Goal: Information Seeking & Learning: Learn about a topic

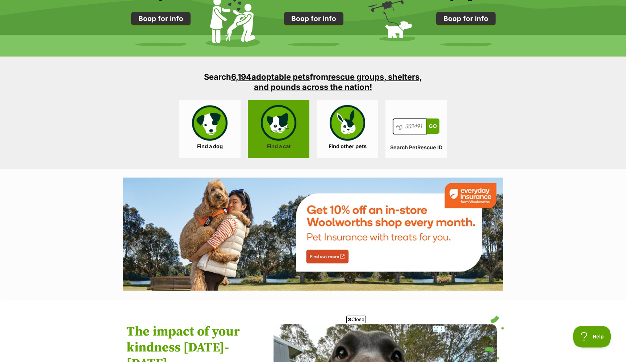
scroll to position [653, 0]
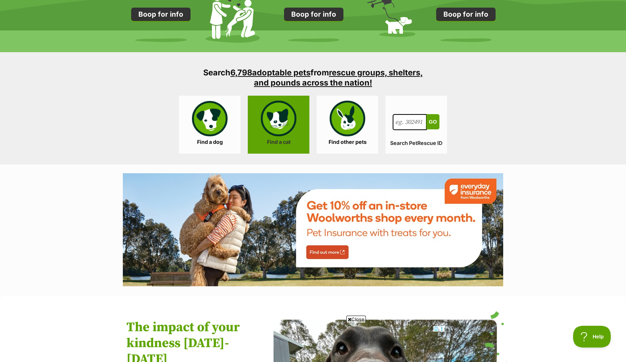
click at [277, 131] on link "Find a cat" at bounding box center [279, 125] width 62 height 58
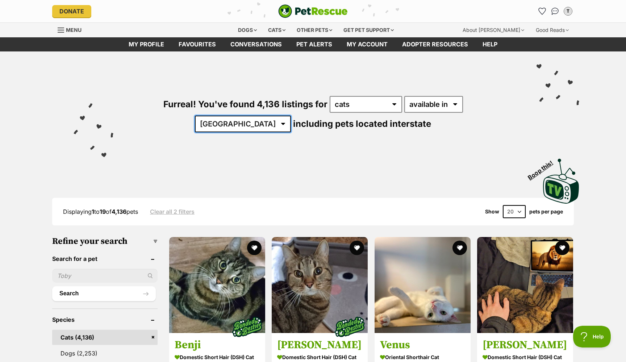
click at [291, 116] on select "[GEOGRAPHIC_DATA] [GEOGRAPHIC_DATA] [GEOGRAPHIC_DATA] [GEOGRAPHIC_DATA] [GEOGRA…" at bounding box center [243, 124] width 96 height 17
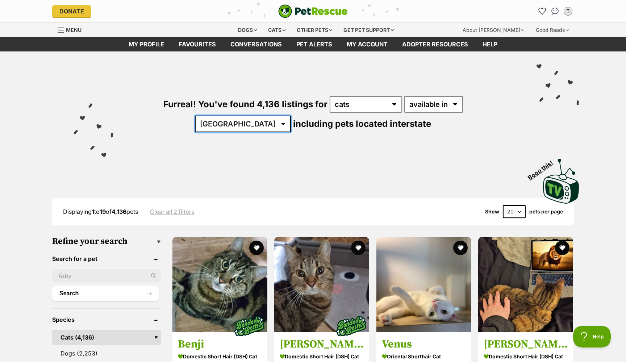
select select "VIC"
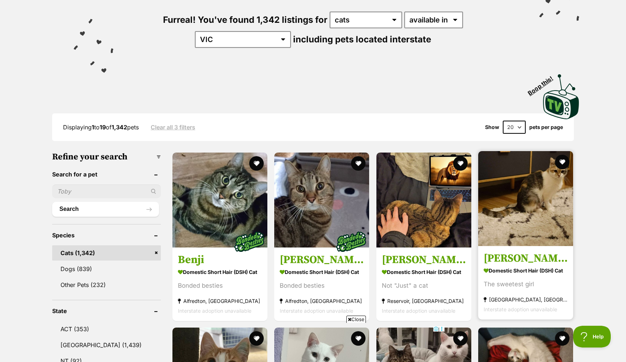
click at [538, 190] on img at bounding box center [525, 198] width 95 height 95
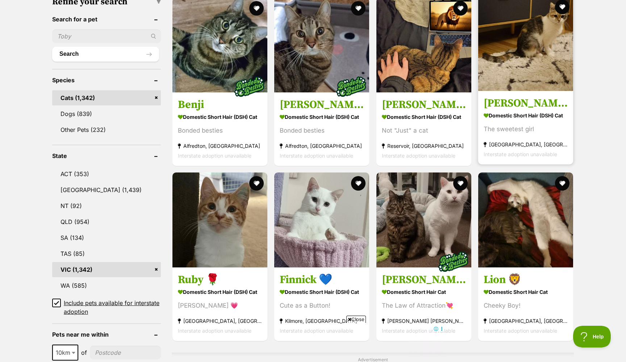
scroll to position [267, 0]
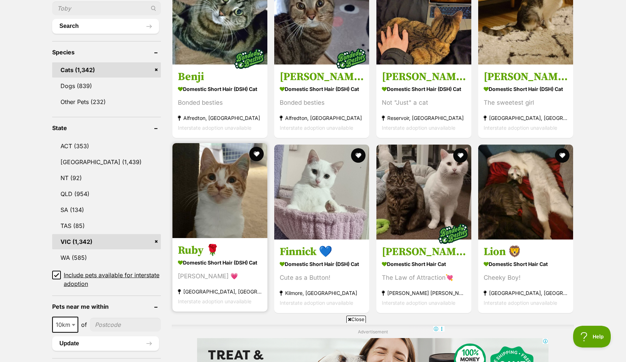
click at [235, 205] on img at bounding box center [219, 190] width 95 height 95
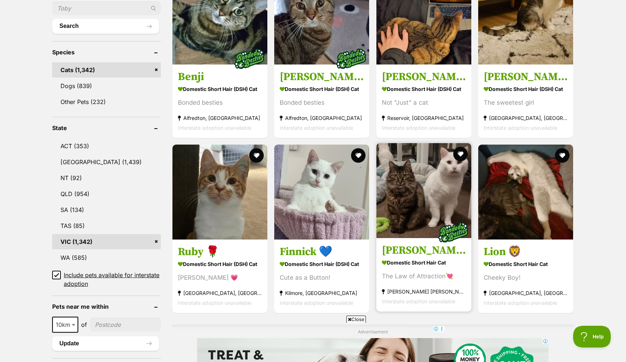
scroll to position [0, 0]
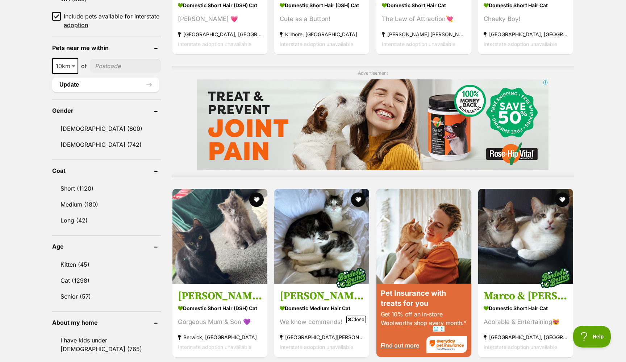
scroll to position [564, 0]
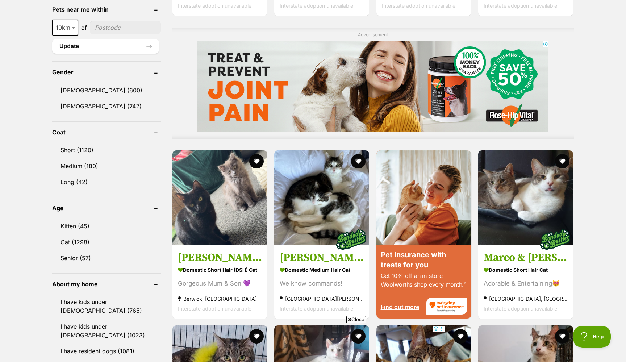
click at [600, 222] on div "Displaying 1 to 19 of 1,342 pets Clear all 3 filters Show 20 40 60 pets per pag…" at bounding box center [313, 299] width 626 height 1369
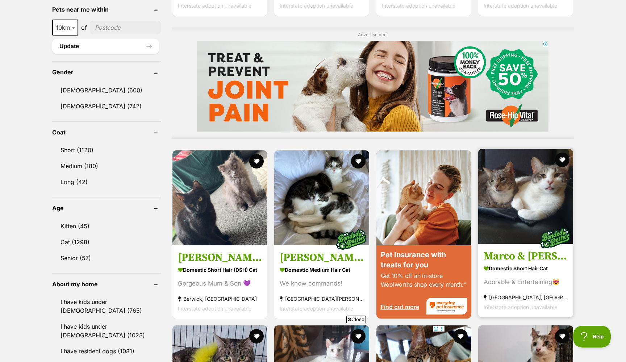
click at [534, 217] on img at bounding box center [525, 196] width 95 height 95
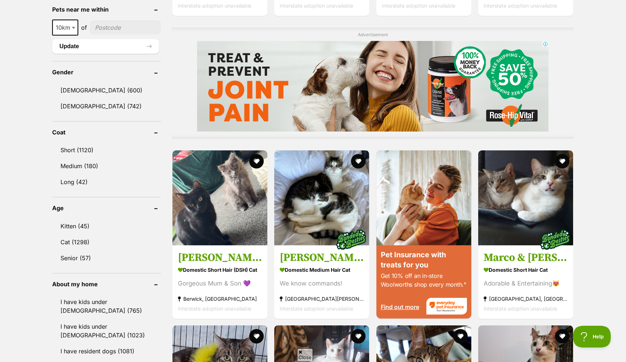
click at [593, 250] on div "Displaying 1 to 19 of 1,342 pets Clear all 3 filters Show 20 40 60 pets per pag…" at bounding box center [313, 299] width 626 height 1369
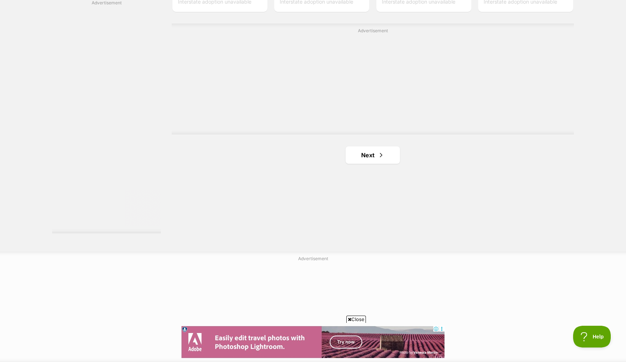
scroll to position [1351, 0]
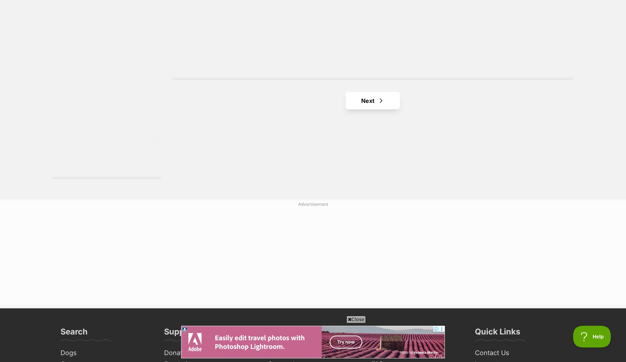
click at [389, 102] on link "Next" at bounding box center [373, 100] width 54 height 17
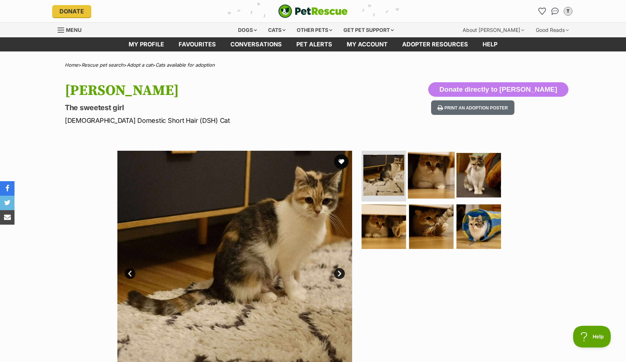
click at [427, 196] on img at bounding box center [431, 175] width 47 height 47
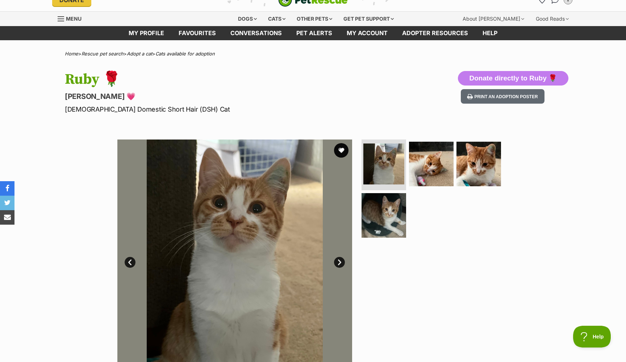
scroll to position [17, 0]
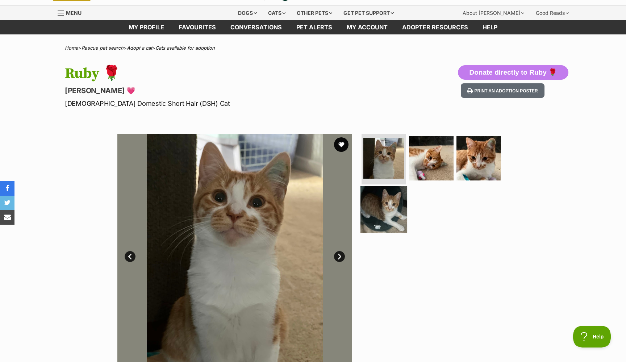
click at [378, 203] on img at bounding box center [383, 209] width 47 height 47
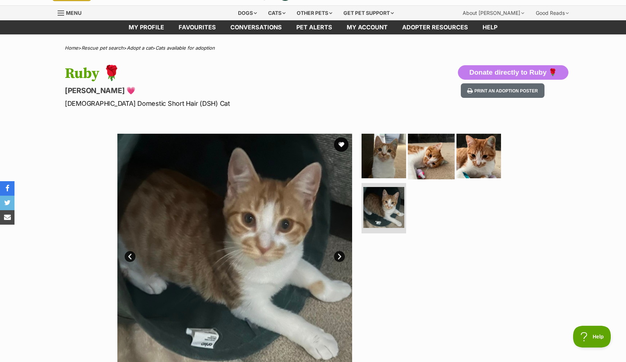
scroll to position [0, 0]
click at [425, 163] on img at bounding box center [431, 156] width 47 height 47
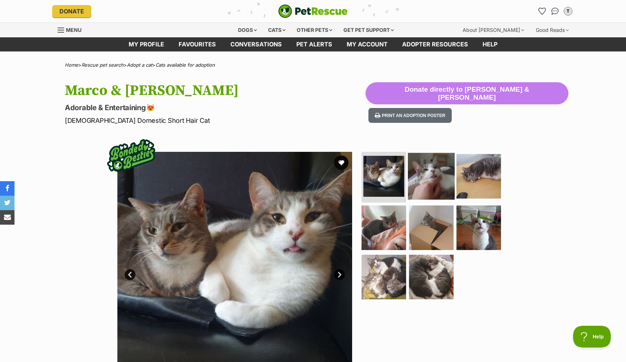
click at [435, 161] on img at bounding box center [431, 176] width 47 height 47
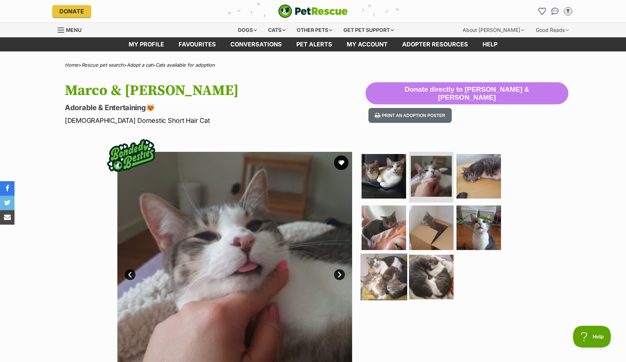
click at [382, 263] on img at bounding box center [383, 277] width 47 height 47
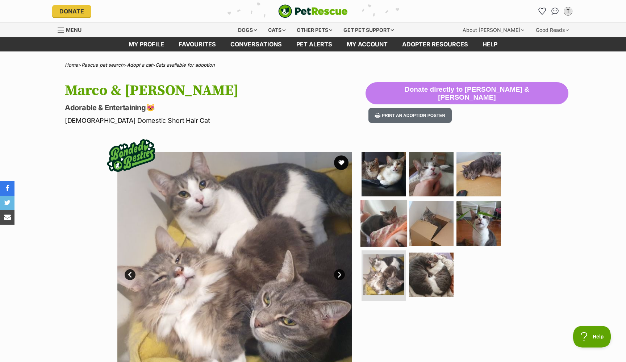
click at [384, 236] on img at bounding box center [383, 223] width 47 height 47
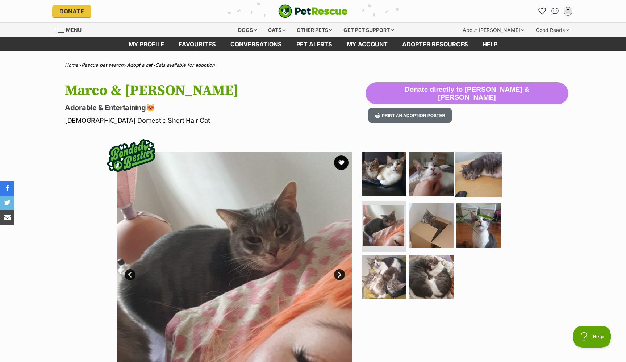
click at [464, 185] on img at bounding box center [478, 174] width 47 height 47
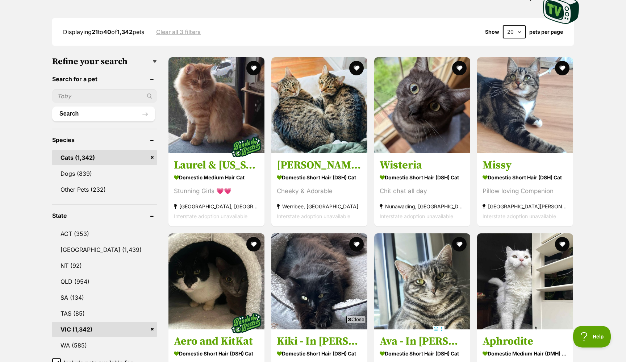
scroll to position [225, 0]
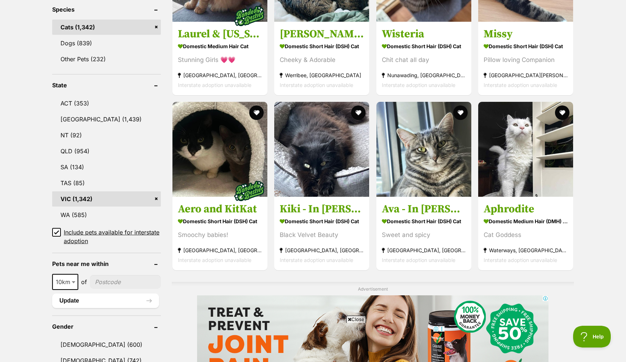
scroll to position [313, 0]
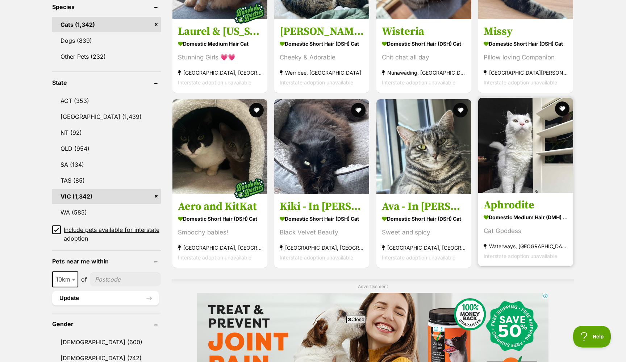
click at [534, 148] on img at bounding box center [525, 145] width 95 height 95
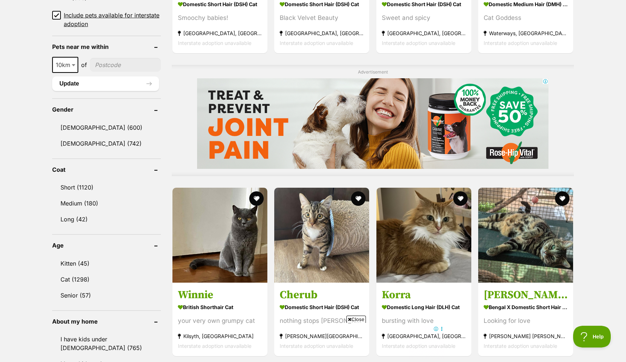
scroll to position [567, 0]
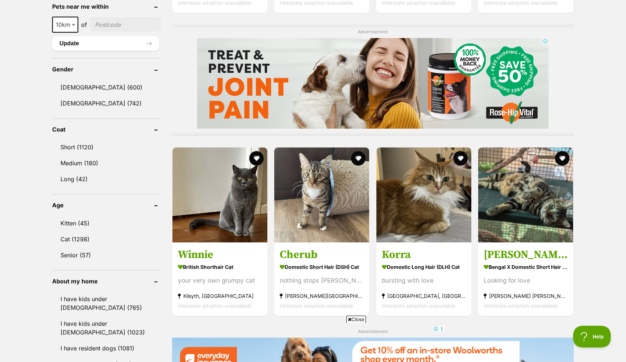
click at [603, 239] on div "Displaying 21 to 40 of 1,342 pets Clear all 3 filters Show 20 40 60 pets per pa…" at bounding box center [313, 296] width 626 height 1369
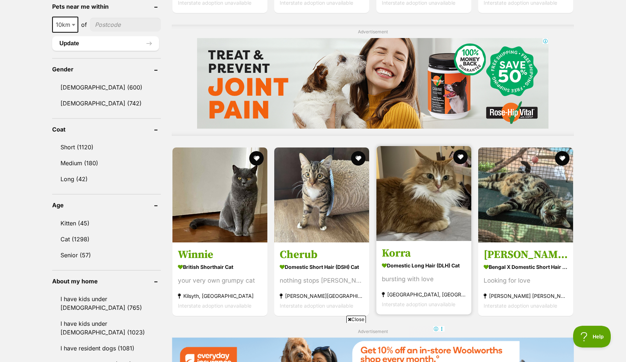
click at [450, 210] on img at bounding box center [423, 193] width 95 height 95
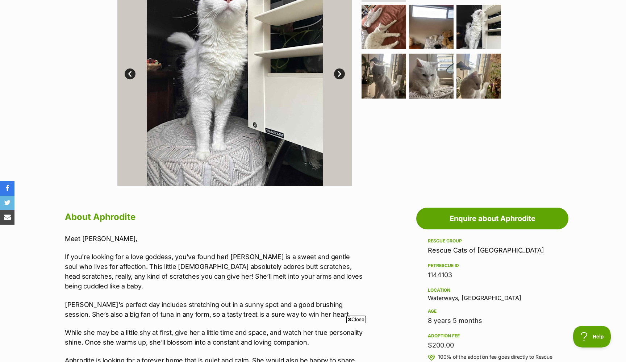
scroll to position [200, 0]
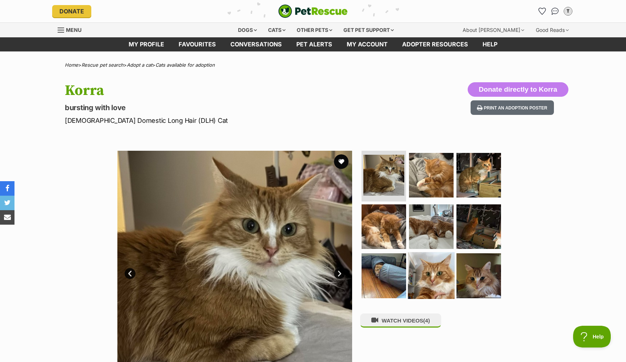
click at [439, 274] on img at bounding box center [431, 275] width 47 height 47
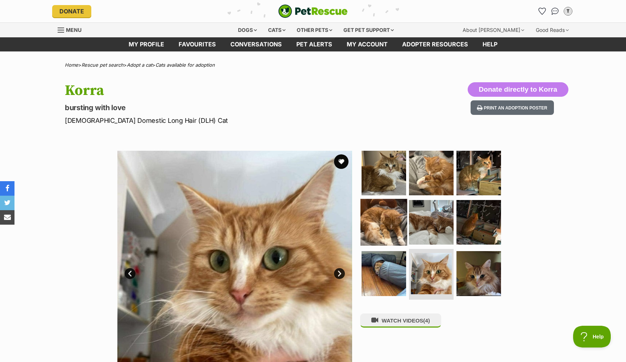
click at [397, 231] on img at bounding box center [383, 221] width 47 height 47
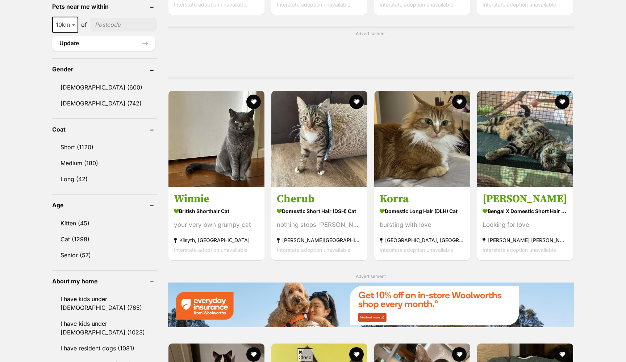
drag, startPoint x: 0, startPoint y: 0, endPoint x: 603, endPoint y: 215, distance: 640.5
click at [603, 215] on div "Displaying 21 to 40 of 1,342 pets Clear all 3 filters Show 20 40 60 pets per pa…" at bounding box center [313, 209] width 626 height 1195
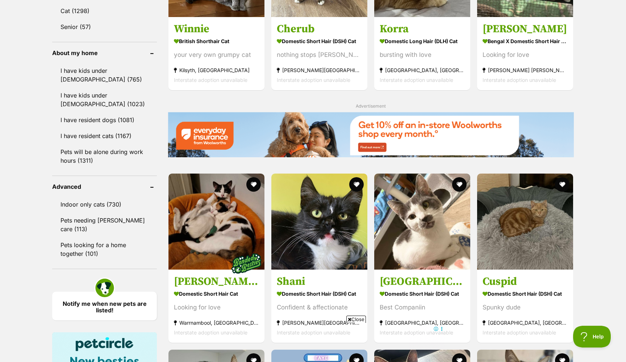
click at [600, 216] on div "Displaying 21 to 40 of 1,342 pets Clear all 3 filters Show 20 40 60 pets per pa…" at bounding box center [313, 10] width 626 height 1253
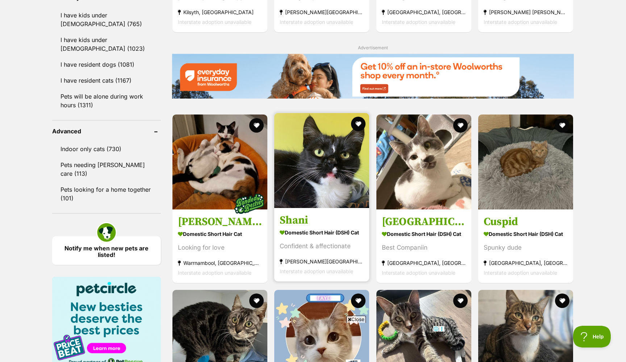
scroll to position [855, 0]
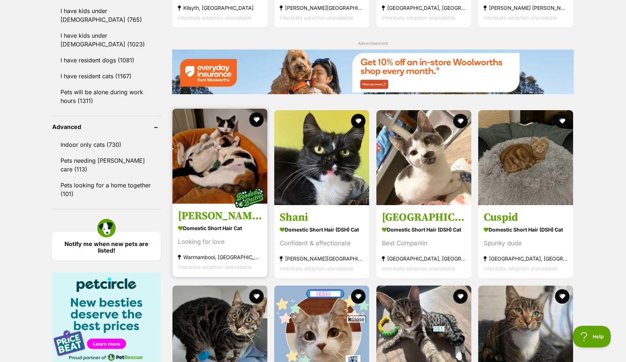
click at [226, 143] on img at bounding box center [219, 156] width 95 height 95
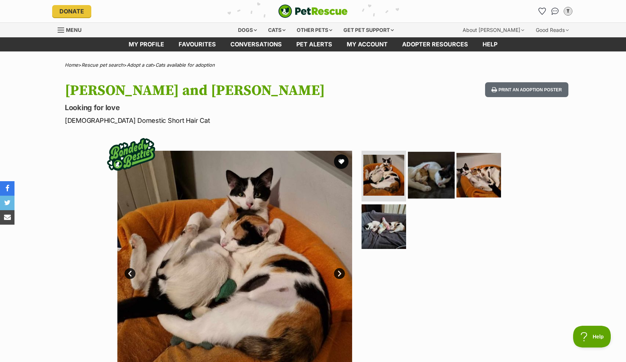
click at [418, 174] on img at bounding box center [431, 175] width 47 height 47
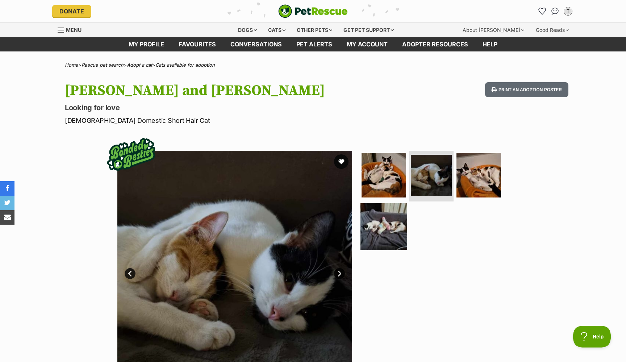
click at [391, 217] on img at bounding box center [383, 226] width 47 height 47
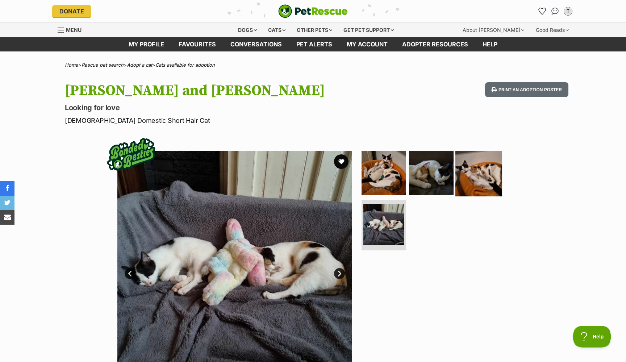
click at [475, 188] on img at bounding box center [478, 173] width 47 height 47
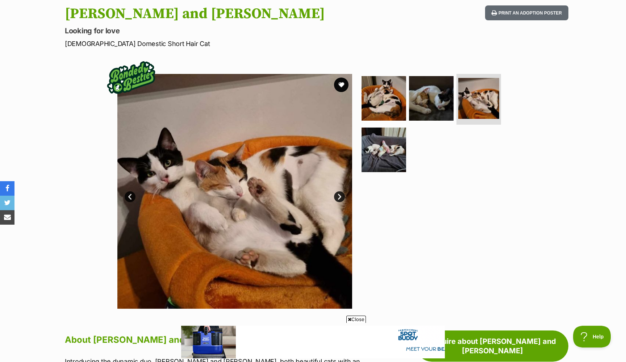
scroll to position [15, 0]
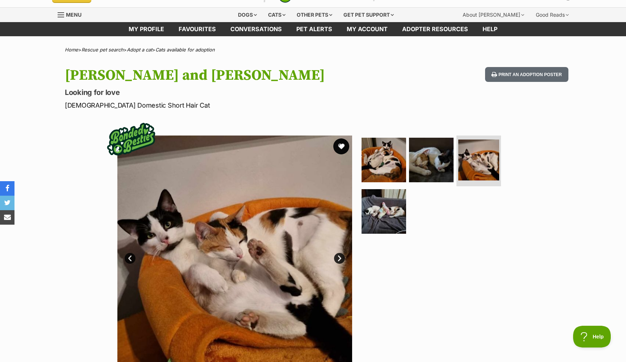
click at [342, 145] on button "favourite" at bounding box center [341, 146] width 16 height 16
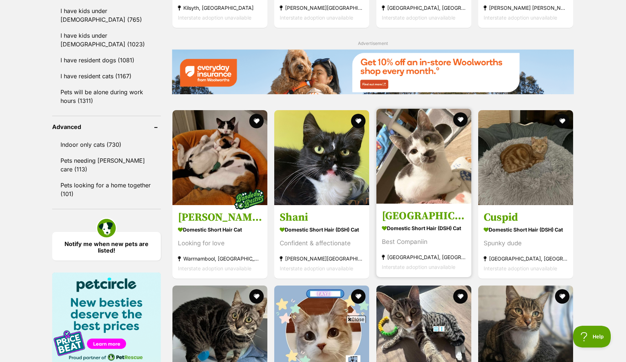
click at [433, 109] on img at bounding box center [423, 156] width 95 height 95
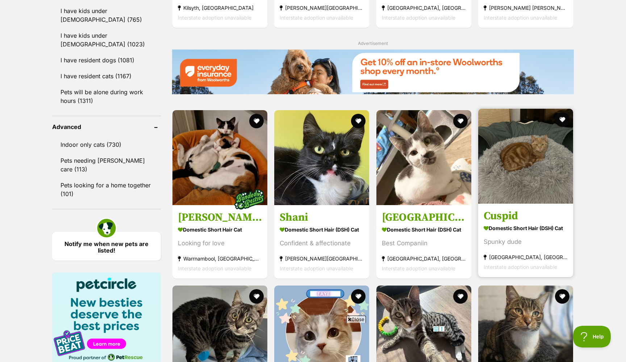
click at [557, 109] on img at bounding box center [525, 156] width 95 height 95
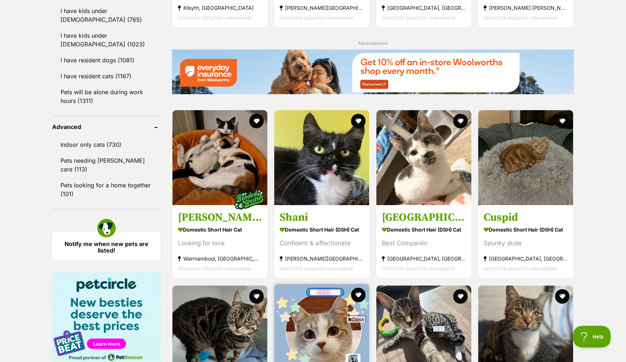
click at [323, 284] on img at bounding box center [321, 331] width 95 height 95
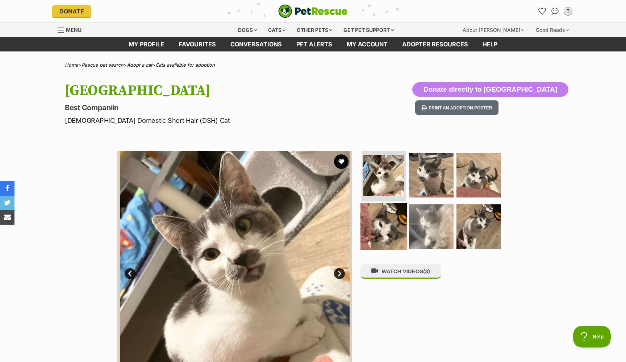
click at [390, 218] on img at bounding box center [383, 226] width 47 height 47
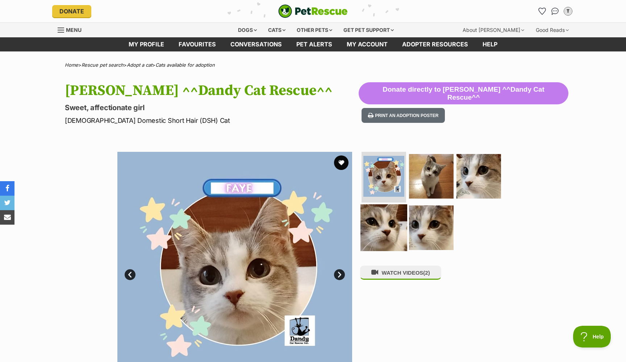
click at [380, 232] on img at bounding box center [383, 227] width 47 height 47
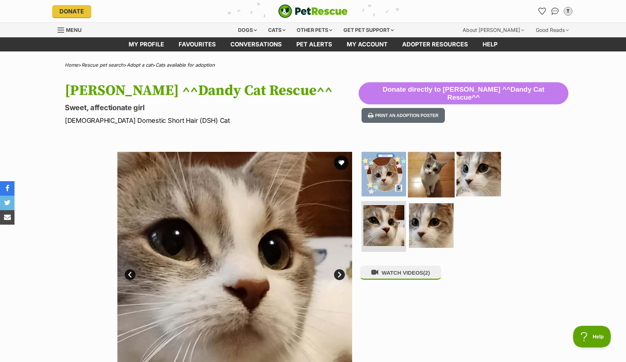
click at [418, 178] on img at bounding box center [431, 174] width 47 height 47
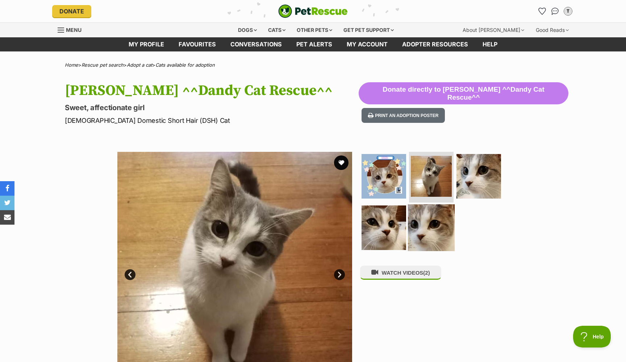
click at [430, 211] on img at bounding box center [431, 227] width 47 height 47
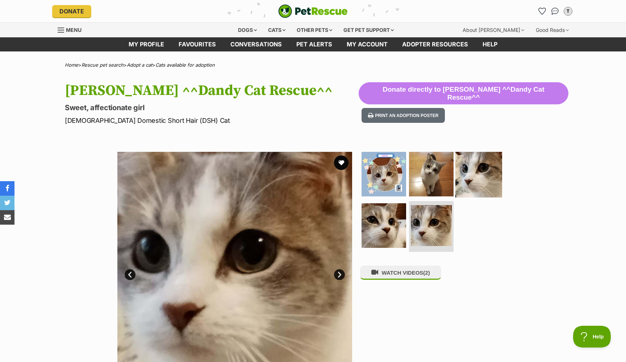
click at [483, 177] on img at bounding box center [478, 174] width 47 height 47
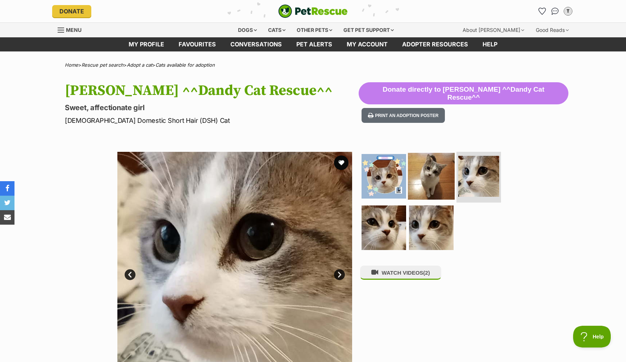
click at [443, 172] on img at bounding box center [431, 176] width 47 height 47
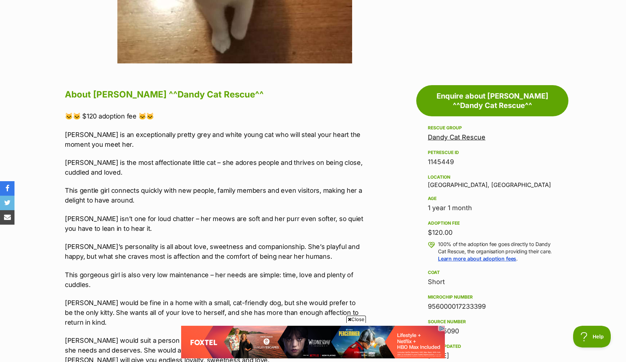
scroll to position [327, 0]
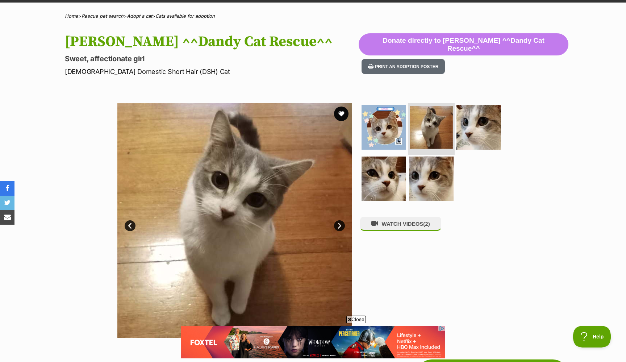
scroll to position [4, 0]
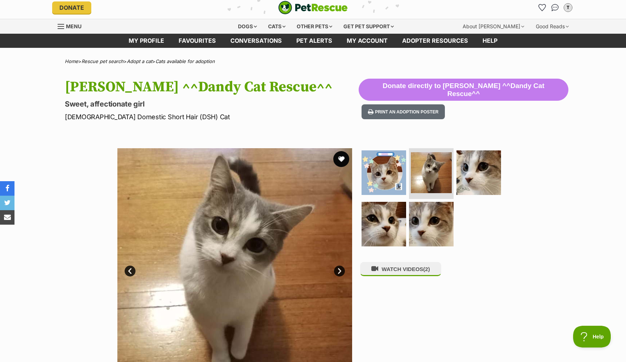
click at [342, 157] on button "favourite" at bounding box center [341, 159] width 16 height 16
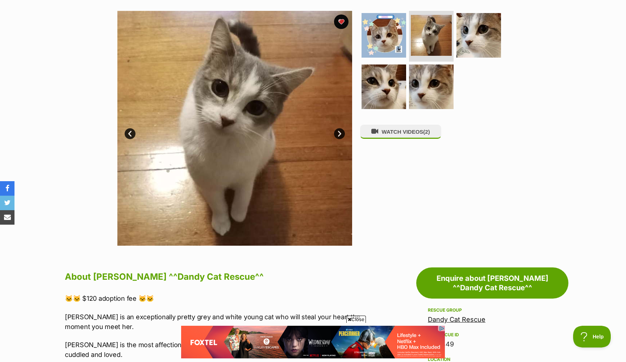
scroll to position [0, 0]
click at [374, 83] on img at bounding box center [383, 86] width 47 height 47
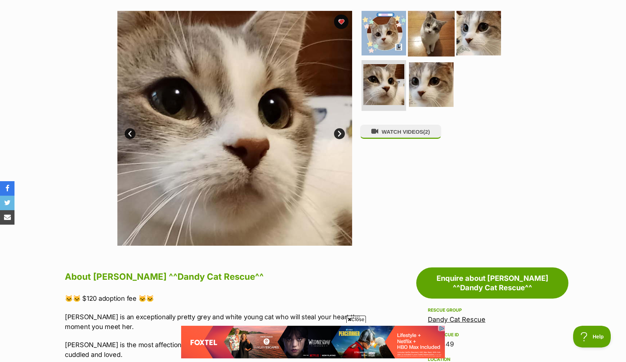
click at [425, 40] on img at bounding box center [431, 33] width 47 height 47
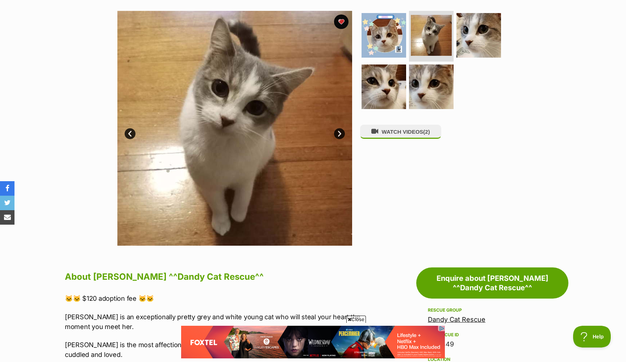
scroll to position [75, 0]
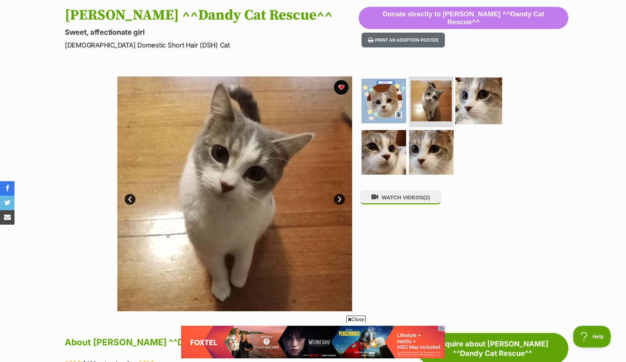
click at [495, 93] on img at bounding box center [478, 101] width 47 height 47
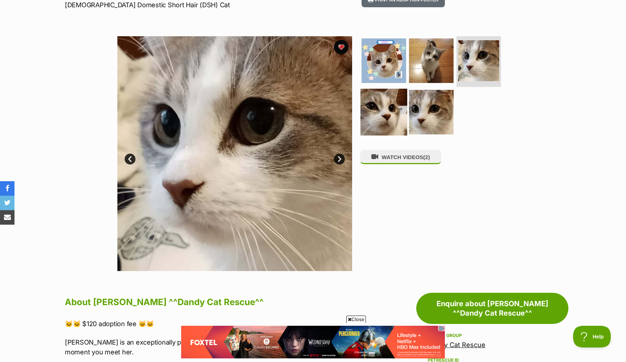
scroll to position [76, 0]
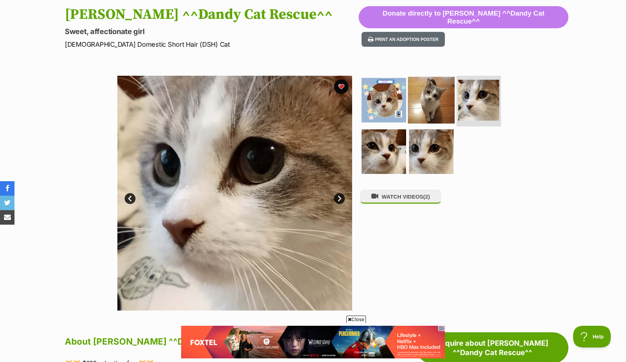
click at [424, 96] on img at bounding box center [431, 100] width 47 height 47
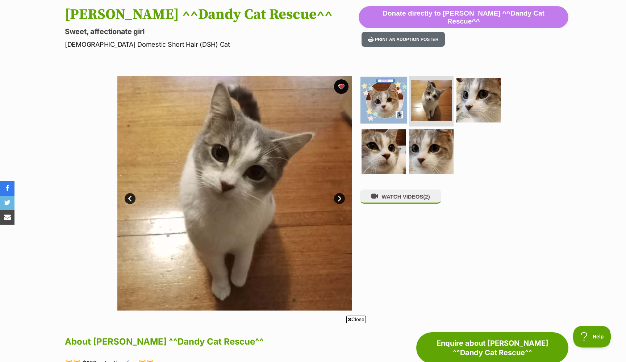
click at [379, 90] on img at bounding box center [383, 100] width 47 height 47
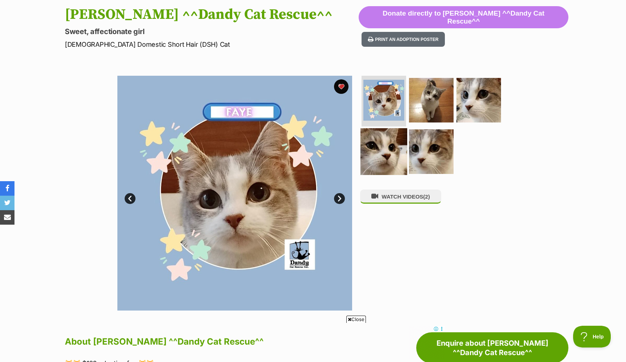
click at [384, 148] on img at bounding box center [383, 151] width 47 height 47
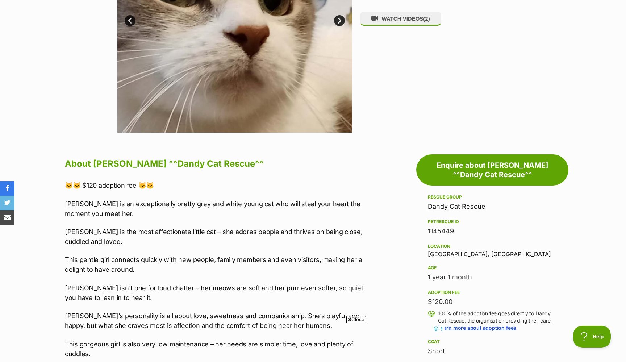
scroll to position [376, 0]
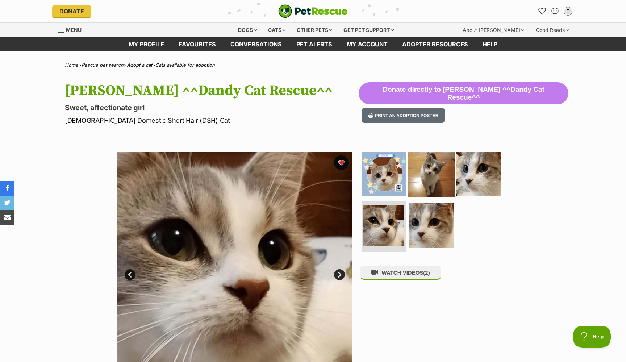
scroll to position [0, 0]
click at [433, 177] on img at bounding box center [431, 174] width 47 height 47
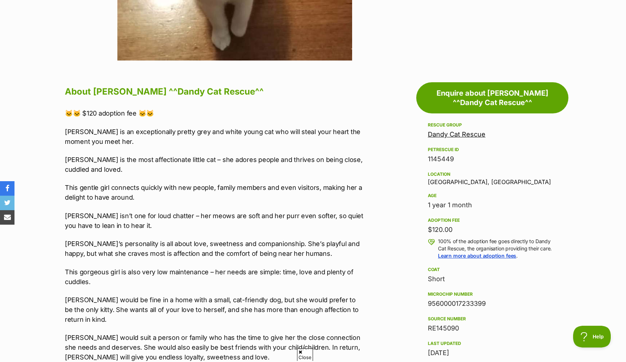
click at [316, 215] on p "Faye isn’t one for loud chatter – her meows are soft and her purr even softer, …" at bounding box center [214, 221] width 299 height 20
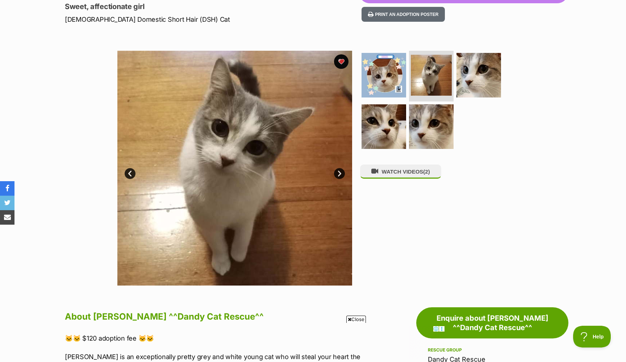
scroll to position [101, 0]
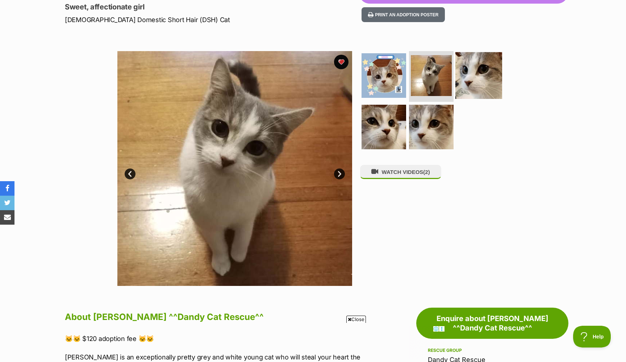
click at [468, 70] on img at bounding box center [478, 75] width 47 height 47
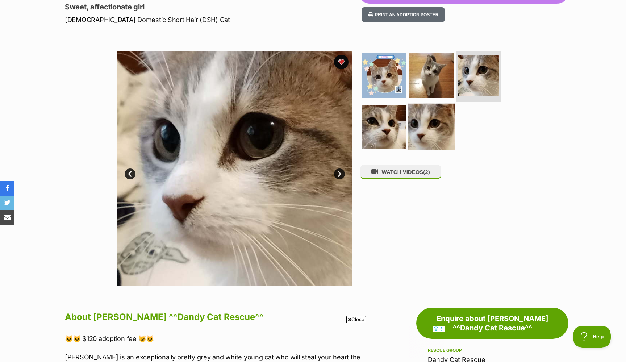
click at [433, 110] on img at bounding box center [431, 127] width 47 height 47
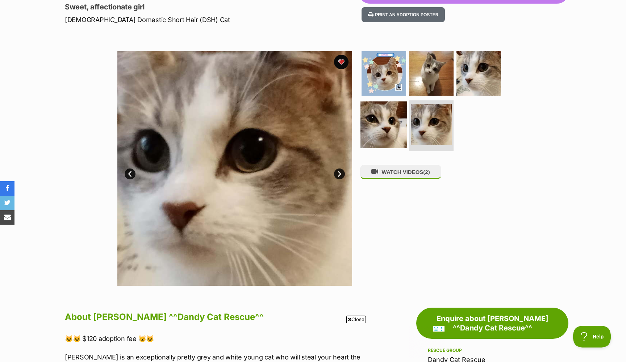
click at [390, 116] on img at bounding box center [383, 124] width 47 height 47
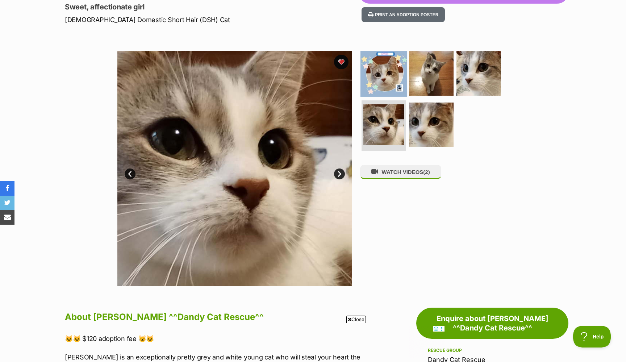
click at [387, 77] on img at bounding box center [383, 73] width 47 height 47
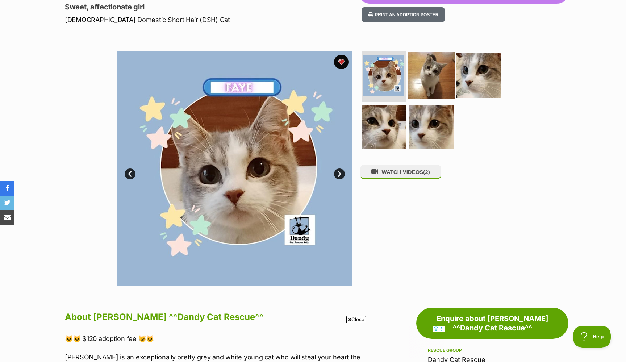
click at [430, 76] on img at bounding box center [431, 75] width 47 height 47
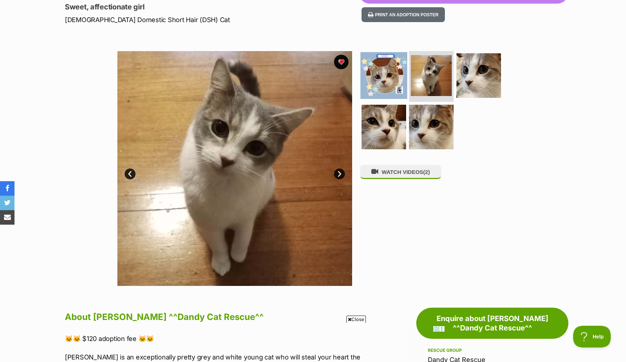
click at [384, 74] on img at bounding box center [383, 75] width 47 height 47
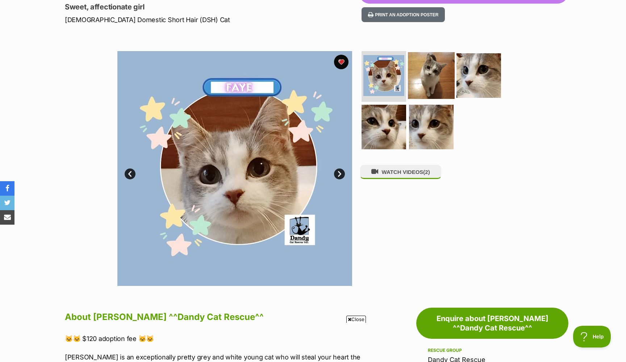
scroll to position [0, 0]
click at [428, 76] on img at bounding box center [431, 75] width 47 height 47
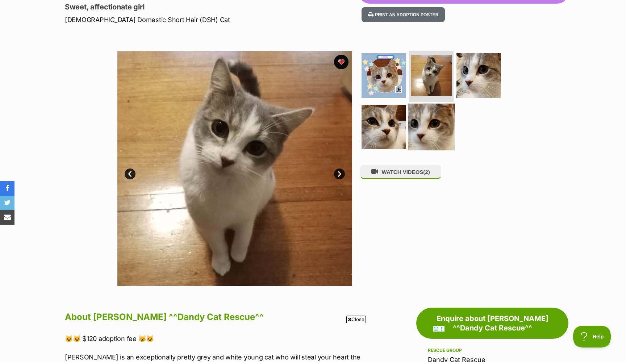
click at [429, 133] on img at bounding box center [431, 127] width 47 height 47
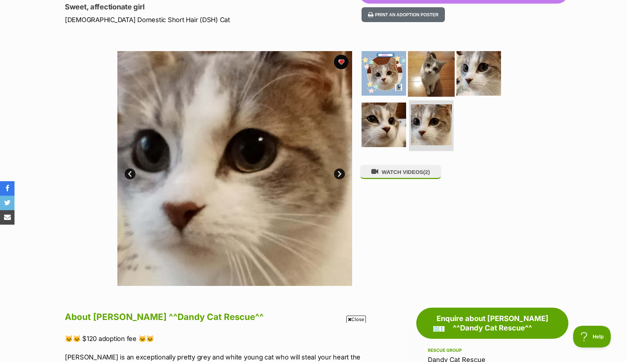
click at [410, 74] on img at bounding box center [431, 73] width 47 height 47
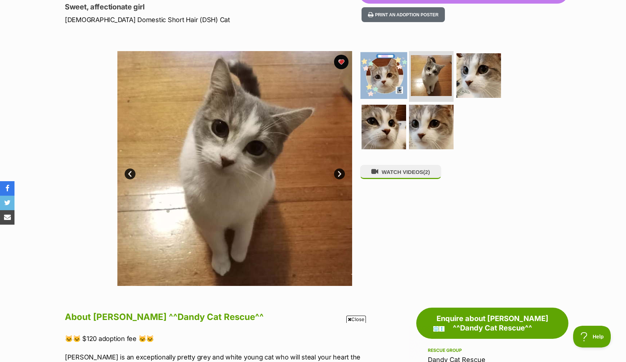
click at [395, 73] on img at bounding box center [383, 75] width 47 height 47
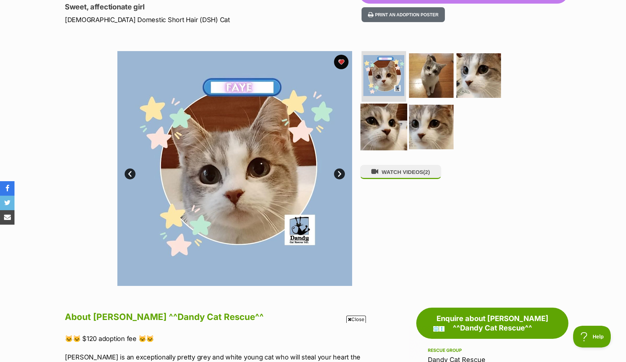
click at [395, 105] on img at bounding box center [383, 127] width 47 height 47
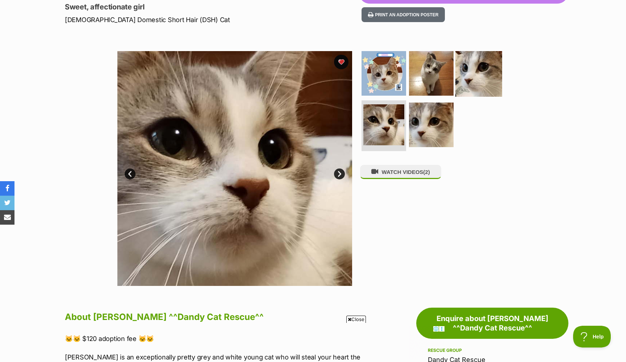
click at [464, 79] on img at bounding box center [478, 73] width 47 height 47
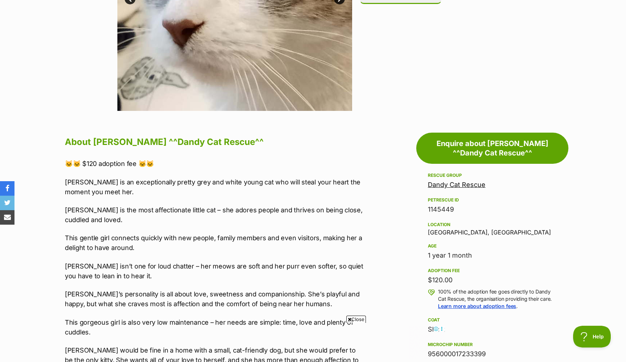
scroll to position [285, 0]
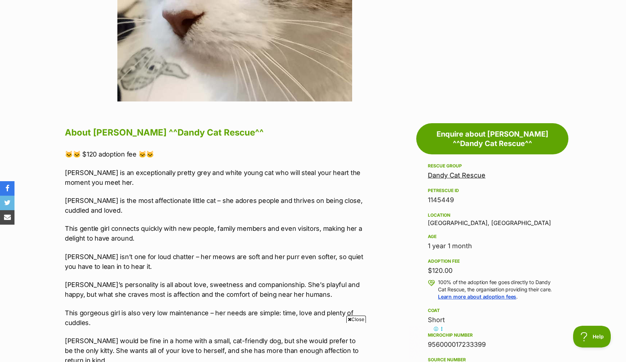
click at [282, 197] on p "Faye is the most affectionate little cat – she adores people and thrives on bei…" at bounding box center [214, 206] width 299 height 20
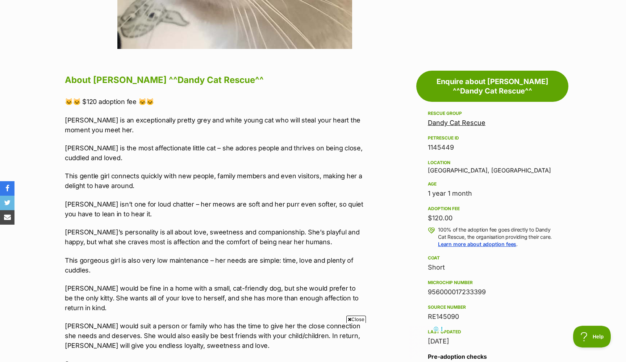
scroll to position [345, 0]
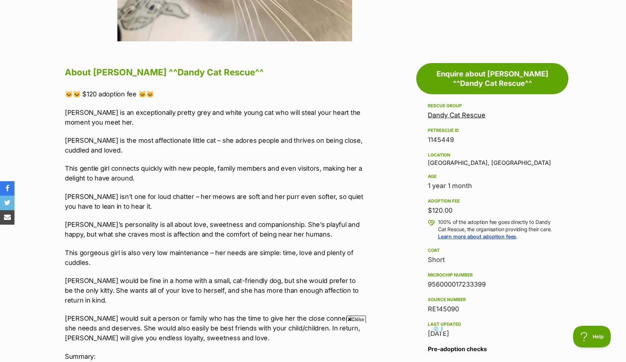
click at [228, 233] on p "Faye’s personality is all about love, sweetness and companionship. She’s playfu…" at bounding box center [214, 229] width 299 height 20
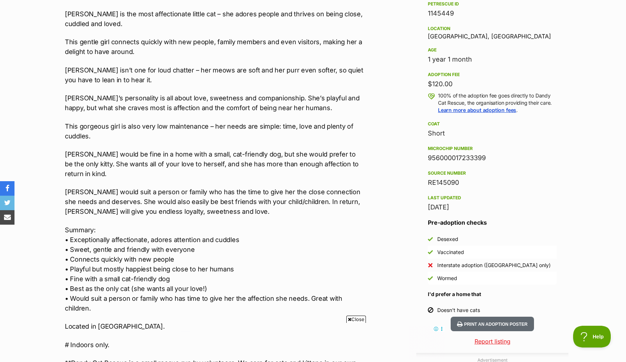
click at [227, 233] on p "Summary: • Exceptionally affectionate, adores attention and cuddles • Sweet, ge…" at bounding box center [214, 269] width 299 height 88
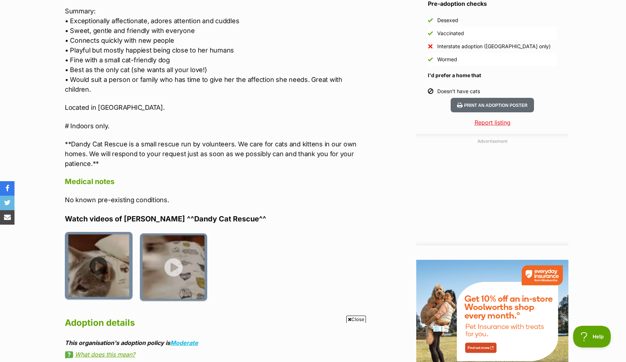
click at [102, 250] on img at bounding box center [99, 266] width 68 height 68
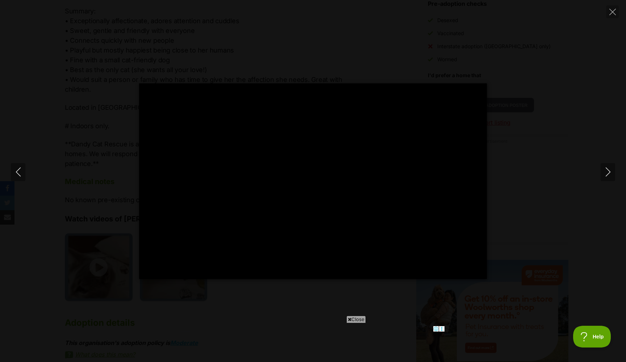
type input "100"
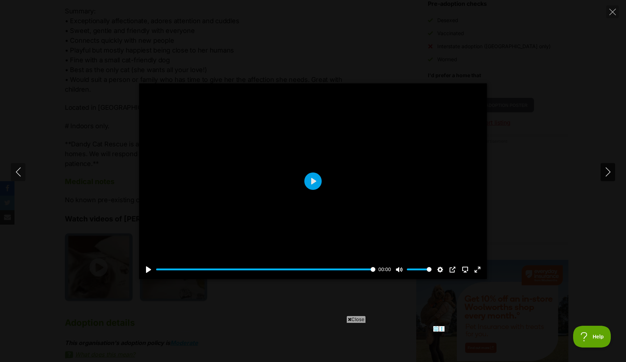
click at [607, 167] on icon "Next" at bounding box center [607, 171] width 9 height 9
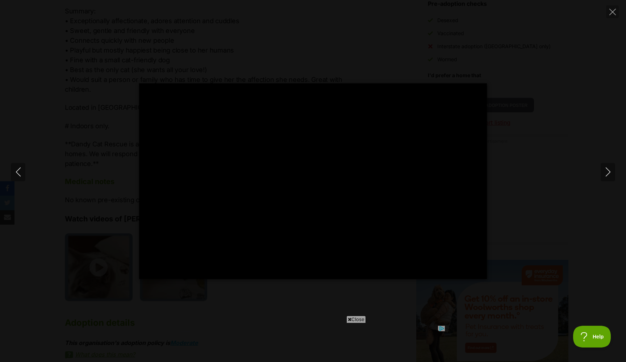
type input "100"
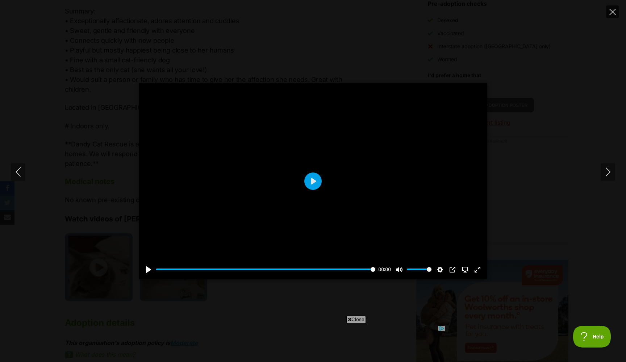
click at [610, 12] on icon "Close" at bounding box center [612, 12] width 7 height 7
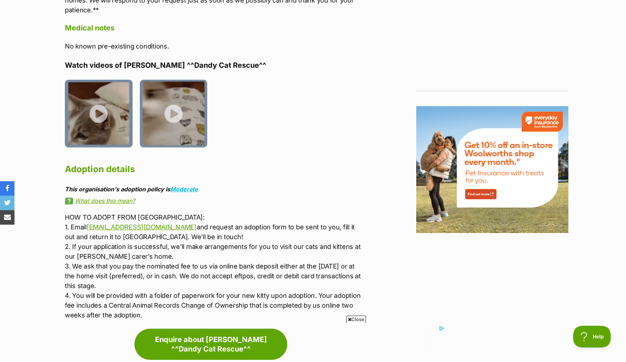
scroll to position [875, 0]
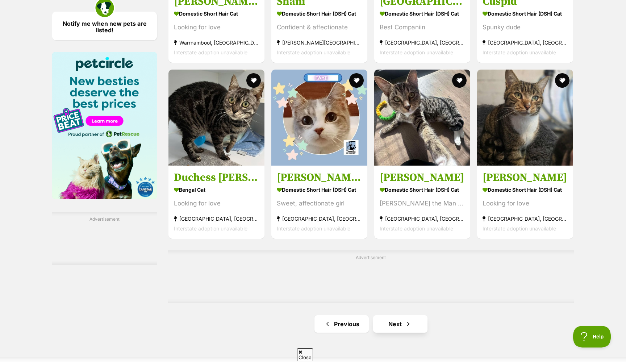
click at [389, 315] on link "Next" at bounding box center [400, 323] width 54 height 17
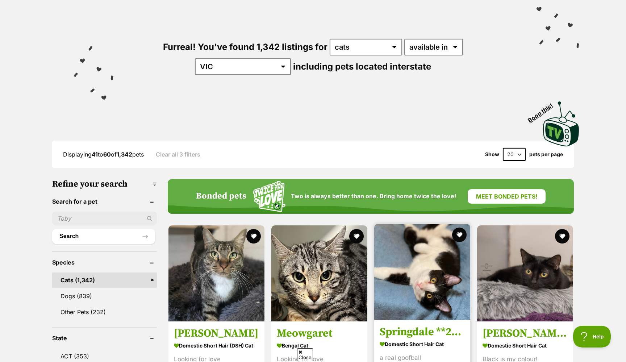
click at [413, 284] on img at bounding box center [422, 272] width 96 height 96
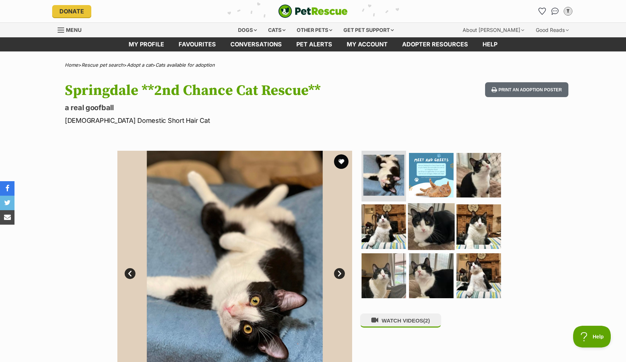
click at [431, 223] on img at bounding box center [431, 226] width 47 height 47
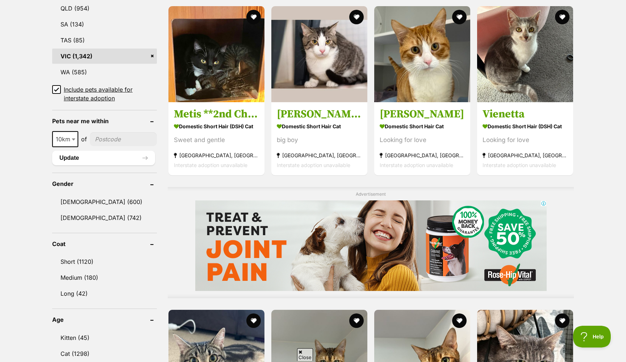
scroll to position [477, 0]
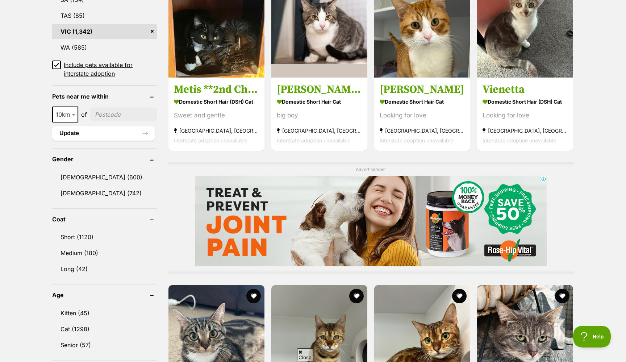
click at [590, 221] on div "Displaying 41 to 60 of 1,342 pets Clear all 3 filters Show 20 40 60 pets per pa…" at bounding box center [313, 351] width 626 height 1299
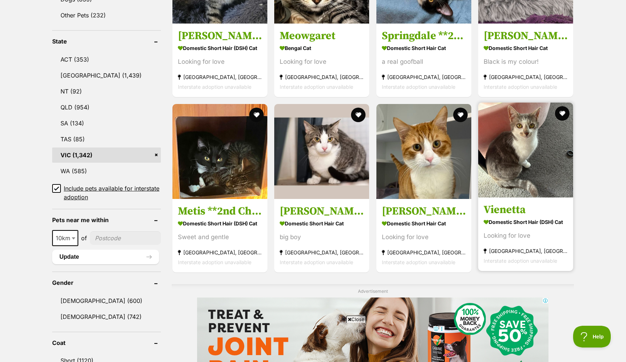
scroll to position [0, 0]
click at [526, 102] on img at bounding box center [525, 149] width 95 height 95
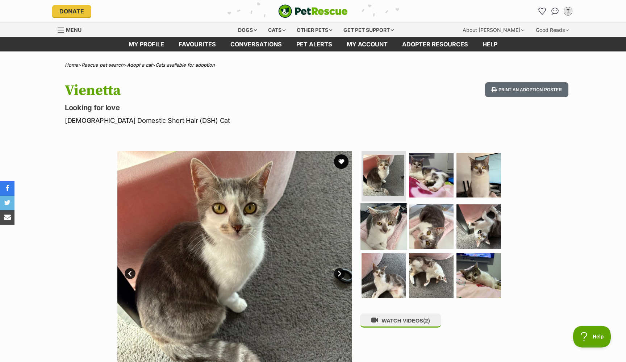
click at [391, 226] on img at bounding box center [383, 226] width 47 height 47
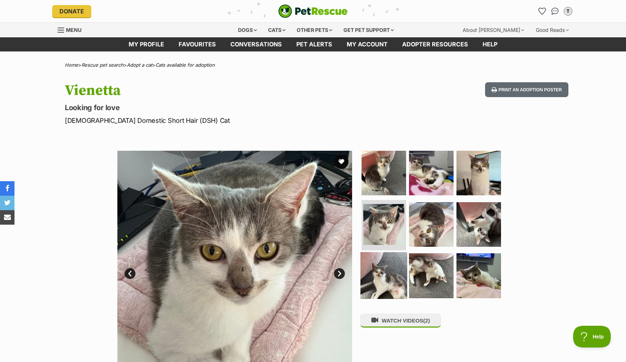
click at [385, 279] on img at bounding box center [383, 275] width 47 height 47
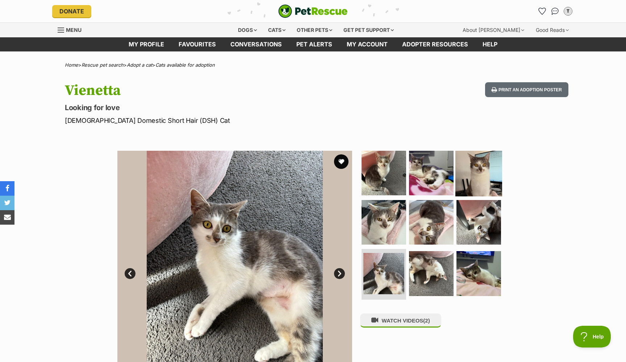
click at [480, 188] on img at bounding box center [478, 173] width 47 height 47
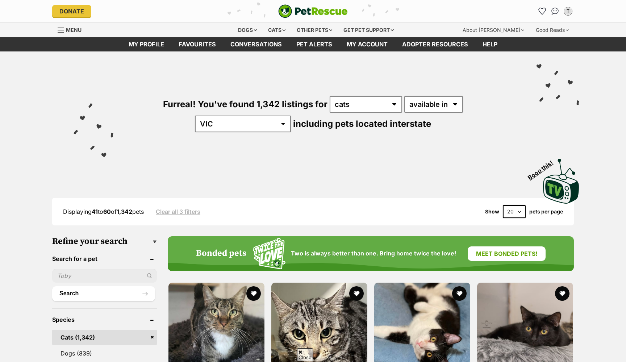
scroll to position [354, 0]
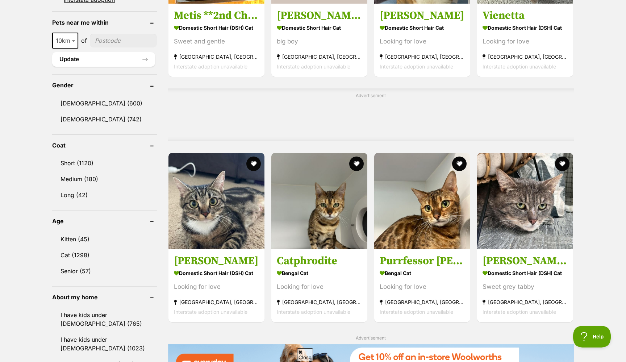
scroll to position [603, 0]
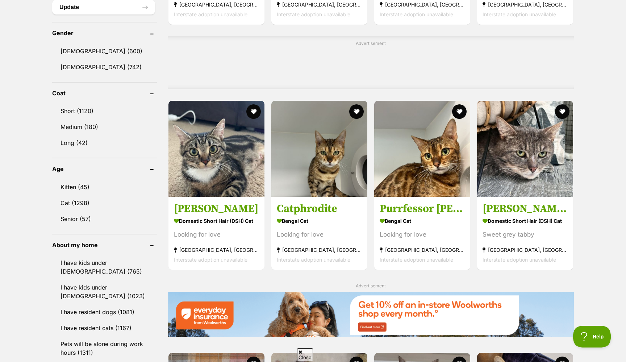
click at [601, 265] on div "Displaying 41 to 60 of 1,342 pets Clear all 3 filters Show 20 40 60 pets per pa…" at bounding box center [313, 196] width 626 height 1240
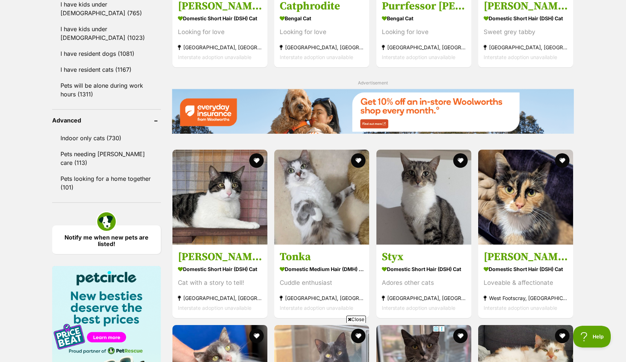
scroll to position [896, 0]
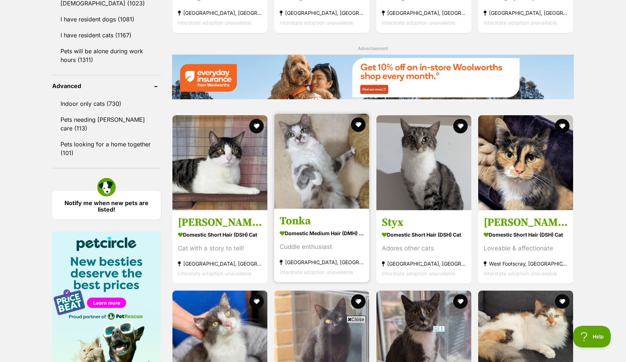
click at [341, 181] on img at bounding box center [321, 161] width 95 height 95
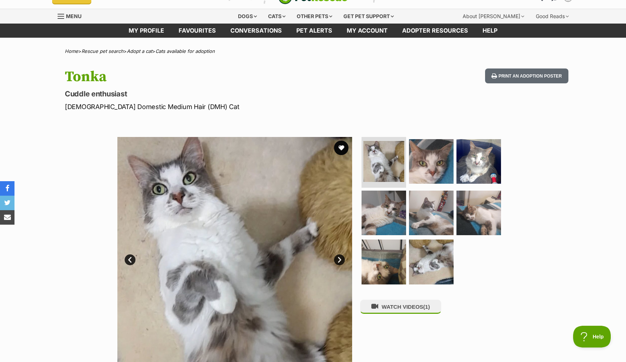
click at [357, 128] on section "Available 1 of 8 images 1 of 8 images 1 of 8 images 1 of 8 images 1 of 8 images…" at bounding box center [312, 249] width 413 height 246
click at [429, 164] on img at bounding box center [431, 161] width 47 height 47
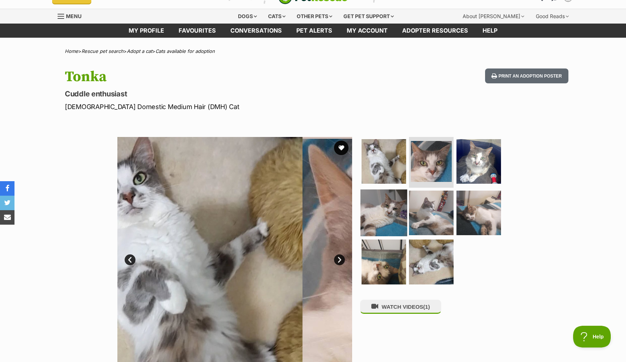
click at [397, 203] on img at bounding box center [383, 212] width 47 height 47
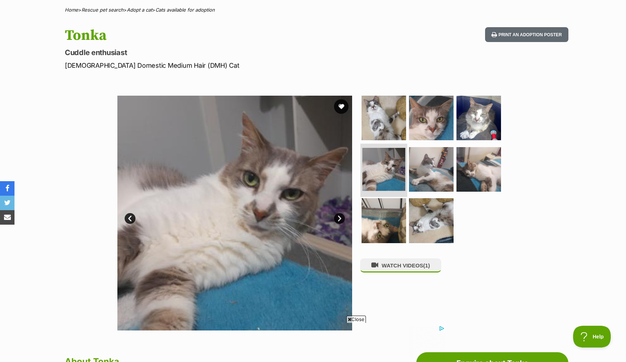
scroll to position [63, 0]
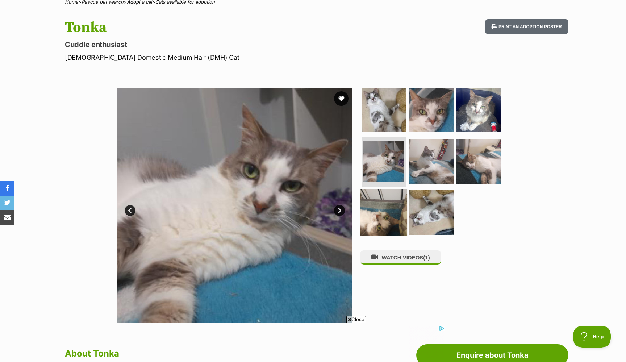
click at [392, 208] on img at bounding box center [383, 212] width 47 height 47
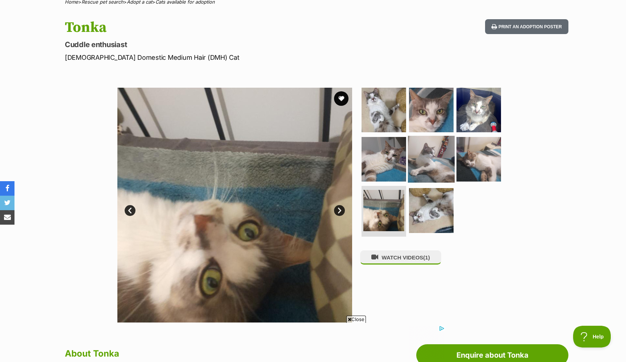
click at [432, 163] on img at bounding box center [431, 158] width 47 height 47
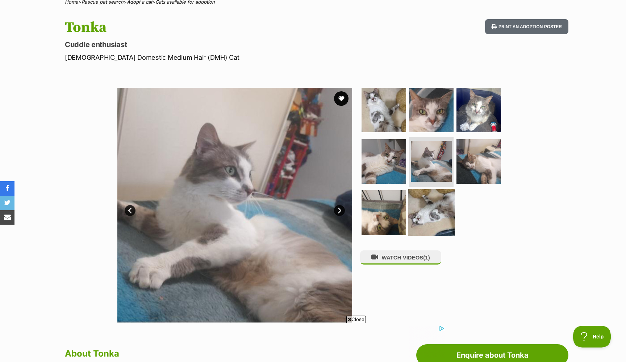
click at [433, 206] on img at bounding box center [431, 212] width 47 height 47
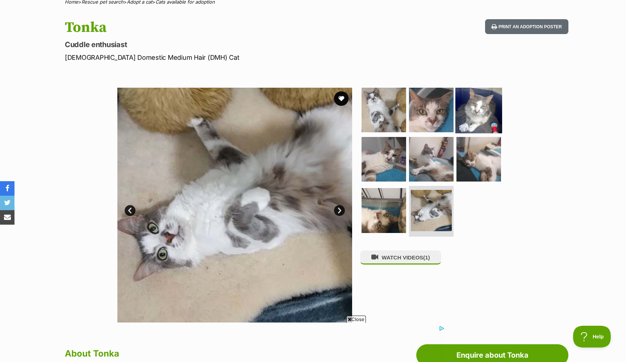
click at [477, 116] on img at bounding box center [478, 110] width 47 height 47
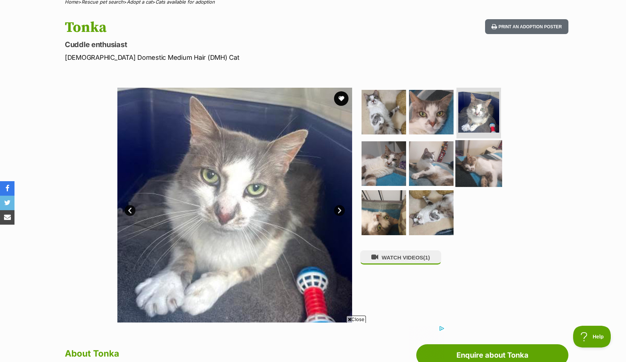
click at [475, 167] on img at bounding box center [478, 163] width 47 height 47
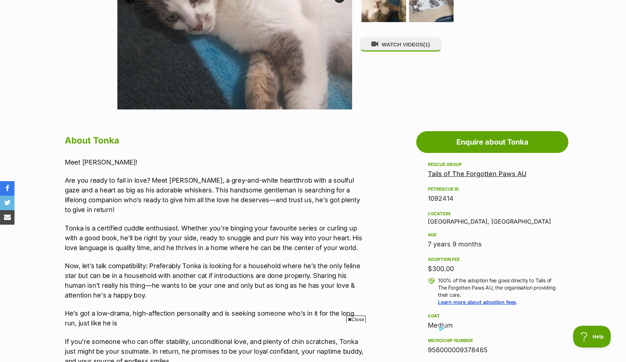
scroll to position [285, 0]
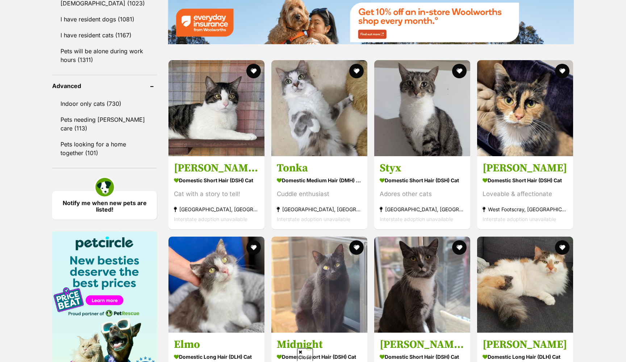
scroll to position [896, 0]
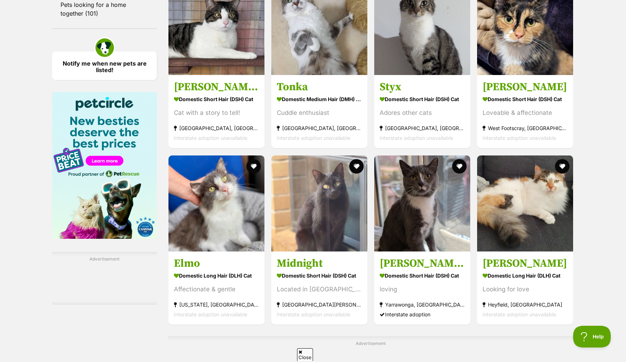
scroll to position [1043, 0]
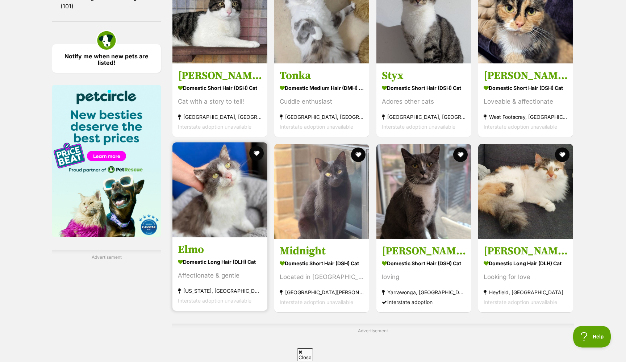
click at [225, 201] on img at bounding box center [219, 189] width 95 height 95
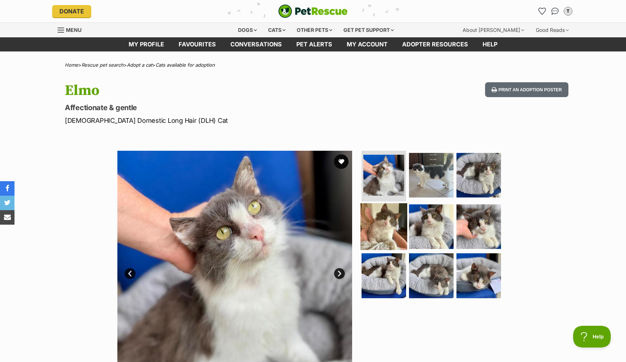
click at [388, 223] on img at bounding box center [383, 226] width 47 height 47
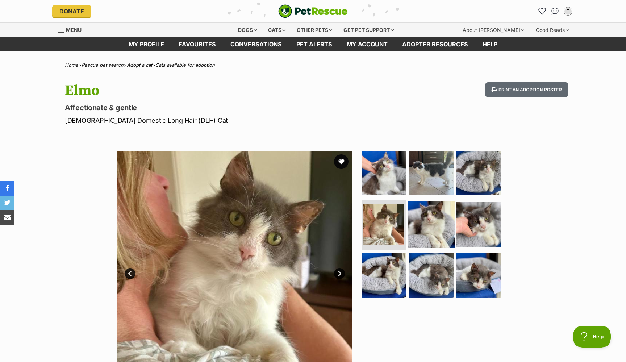
click at [434, 222] on img at bounding box center [431, 224] width 47 height 47
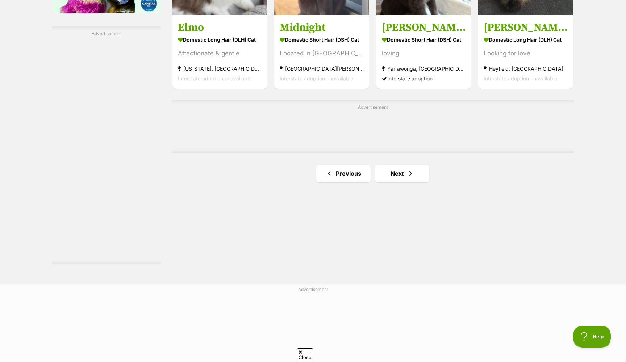
click at [403, 232] on link "Next" at bounding box center [402, 231] width 54 height 17
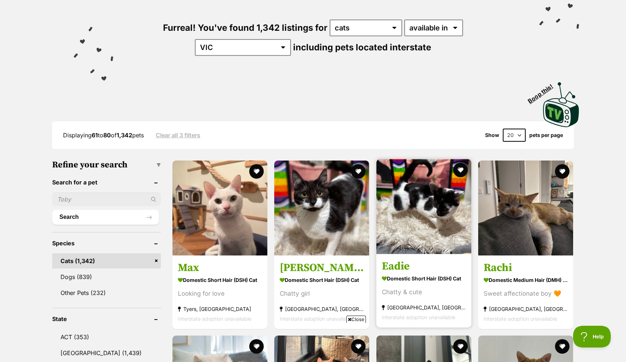
scroll to position [112, 0]
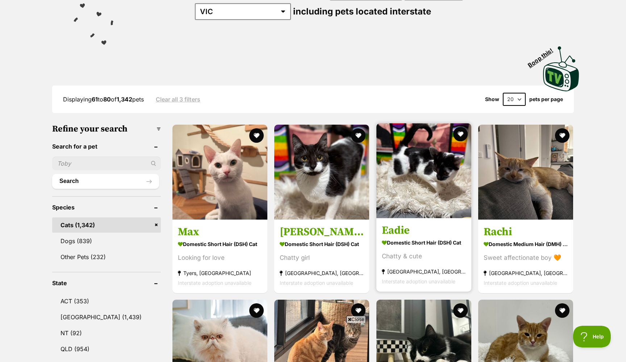
click at [419, 180] on img at bounding box center [423, 170] width 95 height 95
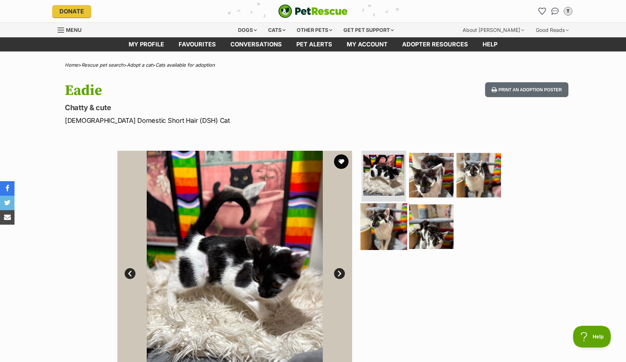
click at [368, 239] on img at bounding box center [383, 226] width 47 height 47
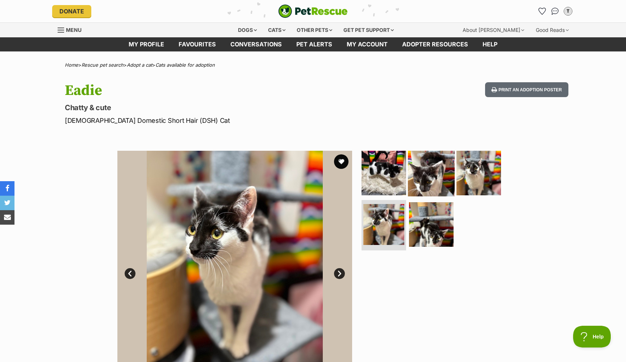
click at [426, 166] on img at bounding box center [431, 173] width 47 height 47
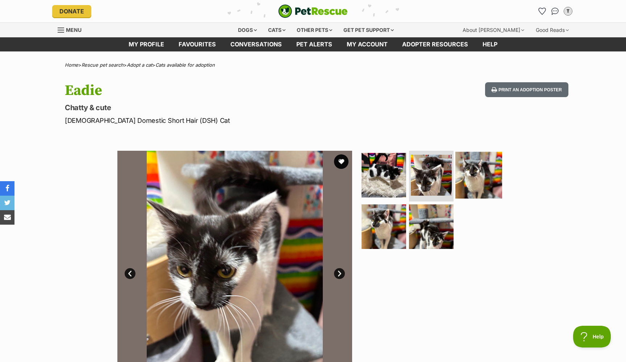
click at [480, 172] on img at bounding box center [478, 175] width 47 height 47
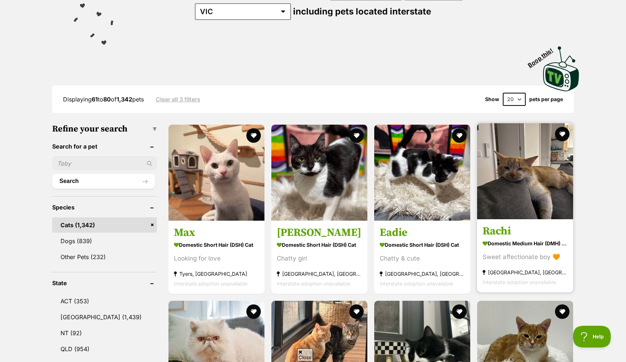
click at [496, 184] on img at bounding box center [525, 171] width 96 height 96
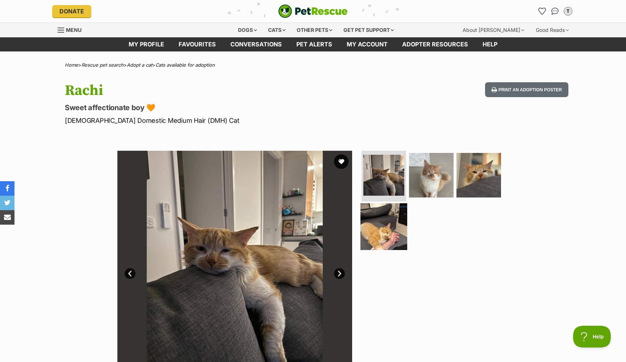
click at [379, 225] on img at bounding box center [383, 226] width 47 height 47
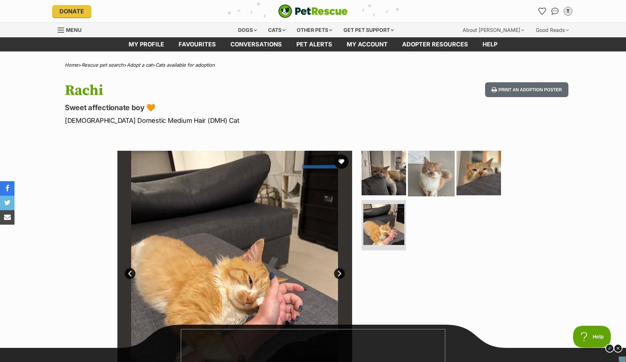
click at [426, 180] on img at bounding box center [431, 173] width 47 height 47
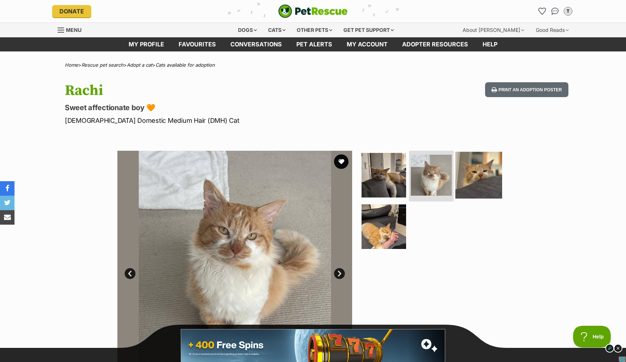
click at [474, 180] on img at bounding box center [478, 175] width 47 height 47
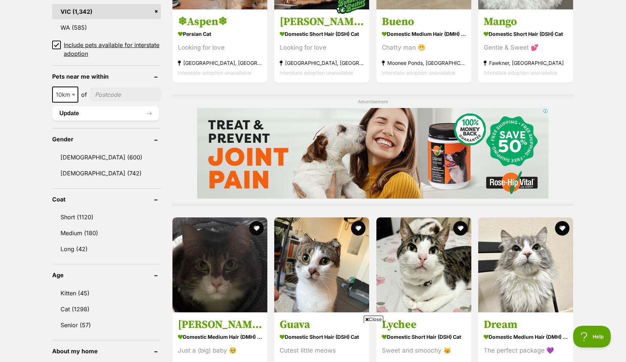
scroll to position [604, 0]
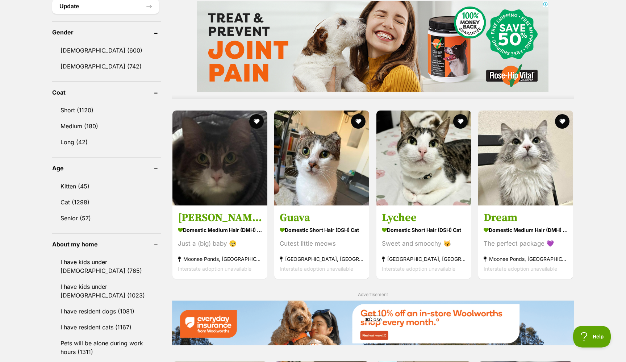
click at [599, 221] on div "Displaying 61 to 80 of 1,342 pets Clear all 3 filters Show 20 40 60 pets per pa…" at bounding box center [313, 260] width 626 height 1369
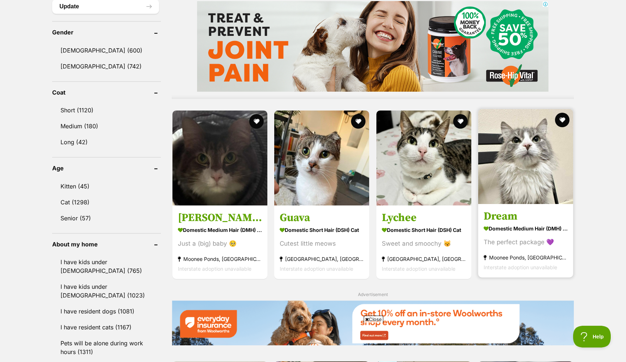
click at [523, 182] on img at bounding box center [525, 156] width 95 height 95
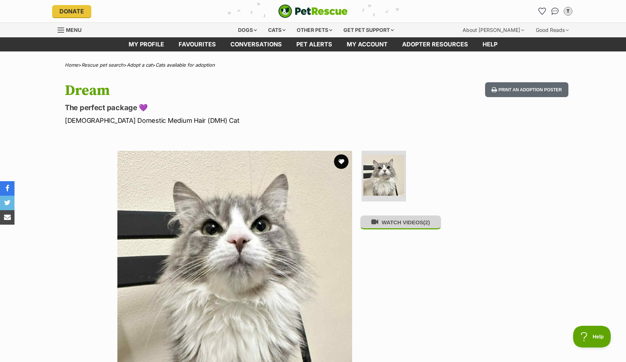
click at [394, 226] on button "WATCH VIDEOS (2)" at bounding box center [400, 222] width 81 height 14
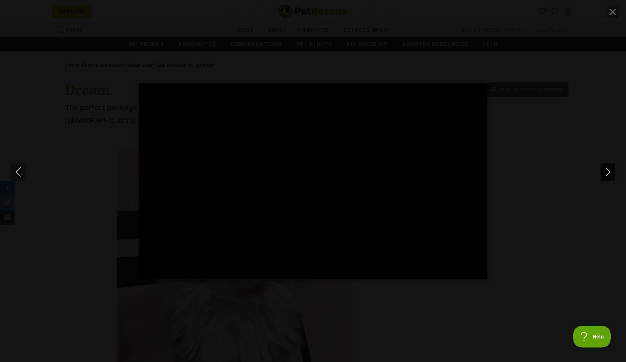
click at [612, 173] on icon "Next" at bounding box center [607, 171] width 9 height 9
type input "76.48"
type input "16.45"
click at [608, 10] on button "Close" at bounding box center [612, 11] width 13 height 13
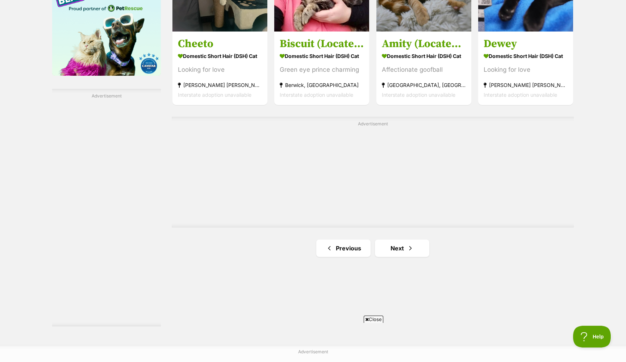
scroll to position [1219, 0]
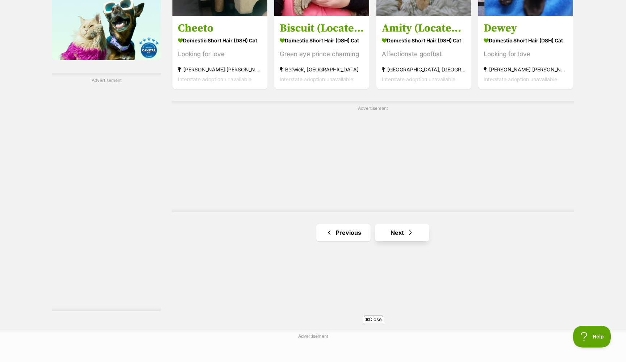
click at [417, 224] on link "Next" at bounding box center [402, 232] width 54 height 17
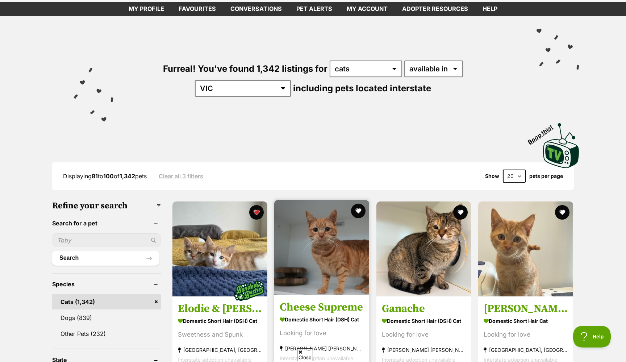
scroll to position [67, 0]
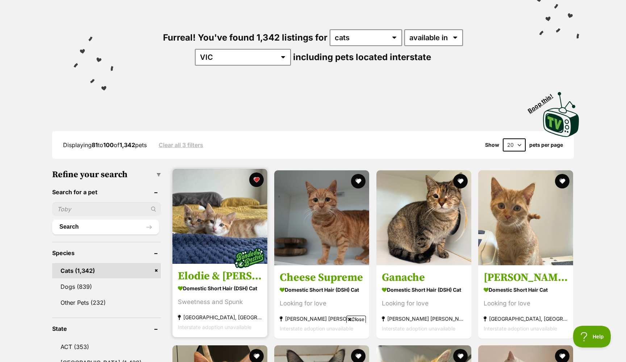
click at [244, 246] on img at bounding box center [249, 257] width 36 height 36
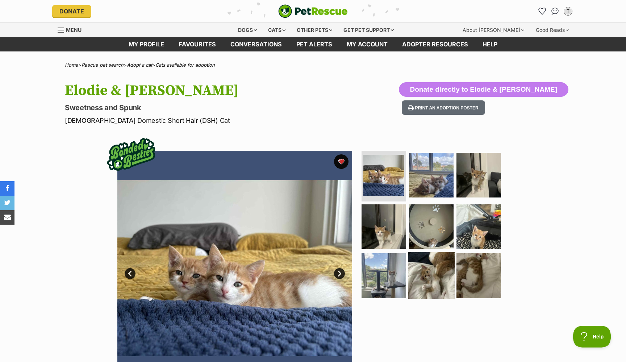
click at [443, 270] on img at bounding box center [431, 275] width 47 height 47
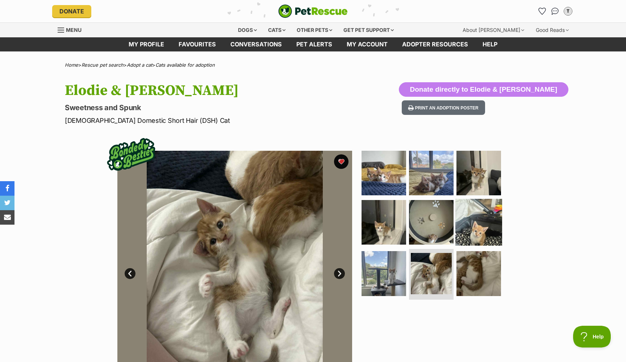
click at [471, 228] on img at bounding box center [478, 221] width 47 height 47
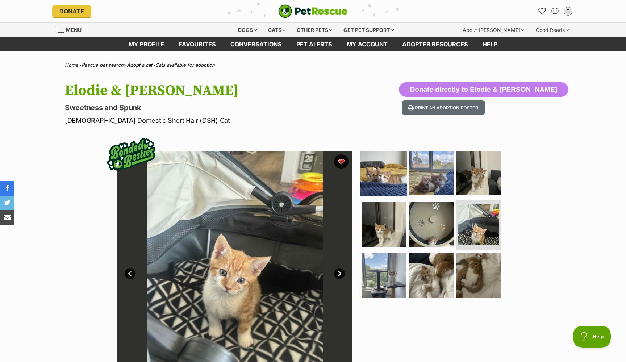
click at [379, 175] on img at bounding box center [383, 173] width 47 height 47
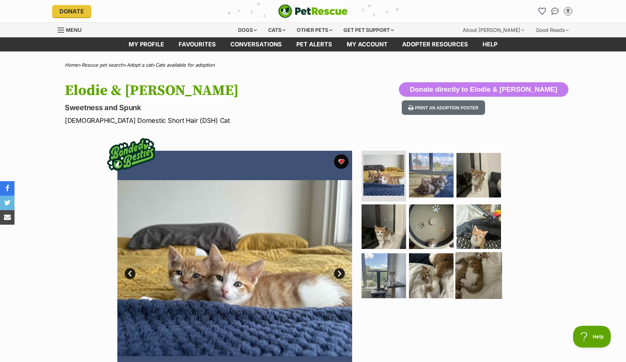
click at [473, 274] on img at bounding box center [478, 275] width 47 height 47
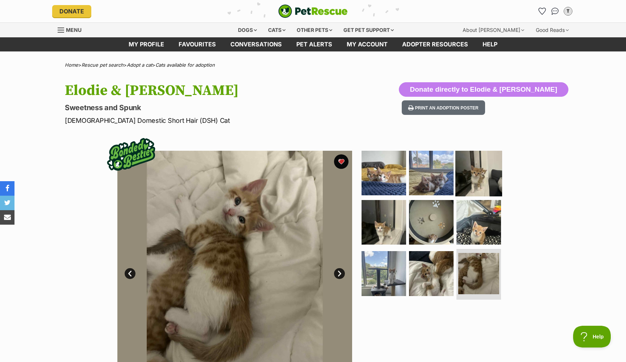
click at [471, 180] on img at bounding box center [478, 173] width 47 height 47
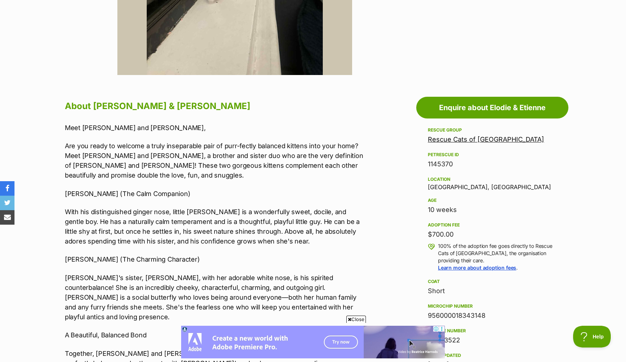
scroll to position [333, 0]
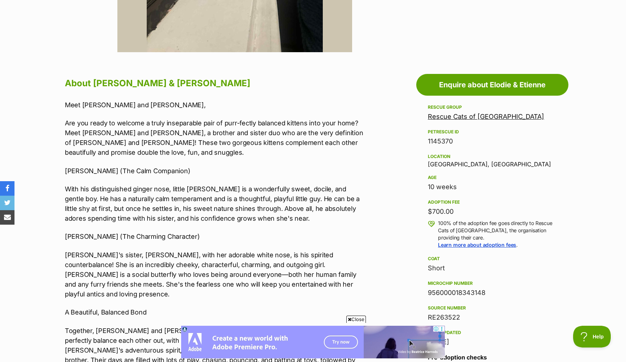
click at [311, 219] on p "With his distinguished ginger nose, little Etienne is a wonderfully sweet, doci…" at bounding box center [214, 203] width 299 height 39
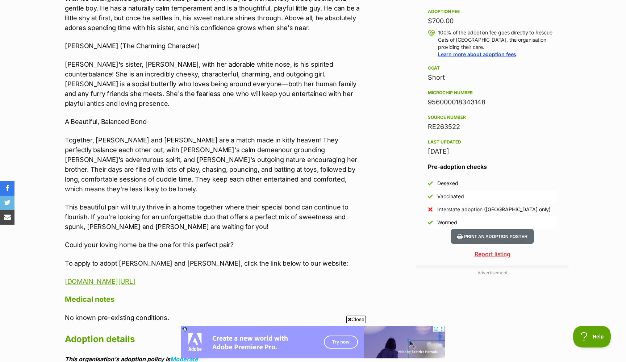
scroll to position [524, 0]
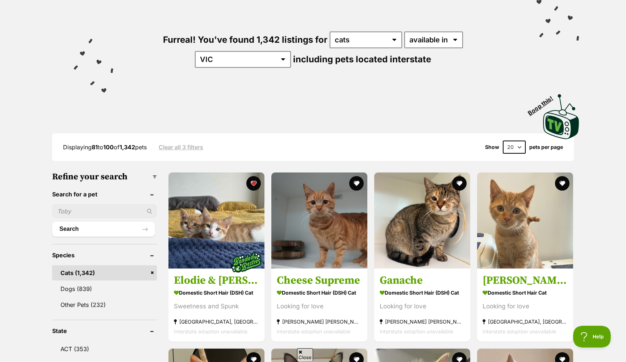
scroll to position [65, 0]
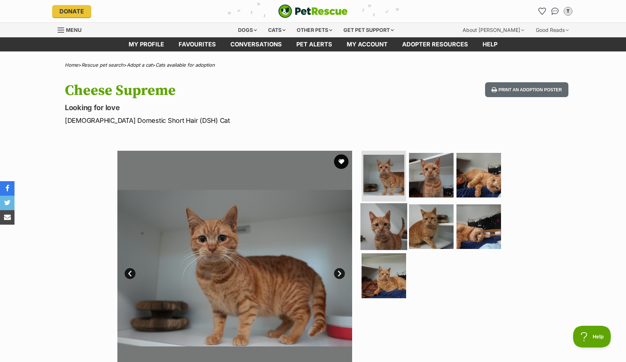
click at [379, 217] on img at bounding box center [383, 226] width 47 height 47
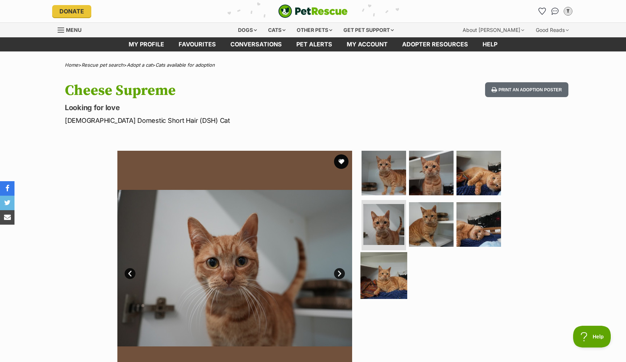
click at [387, 271] on img at bounding box center [383, 275] width 47 height 47
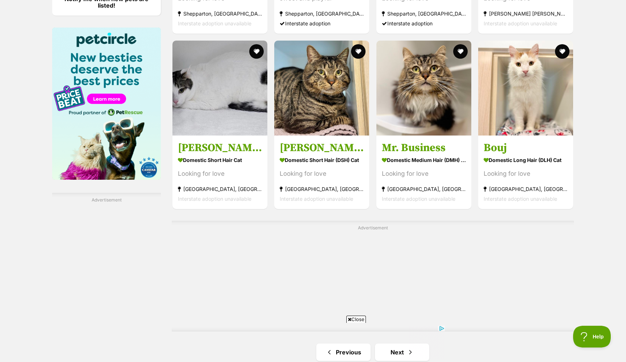
scroll to position [1143, 0]
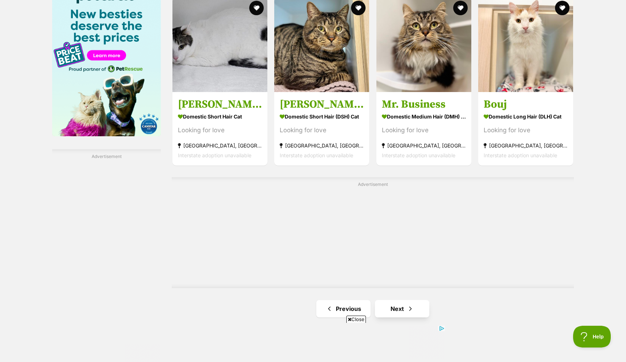
click at [389, 306] on link "Next" at bounding box center [402, 308] width 54 height 17
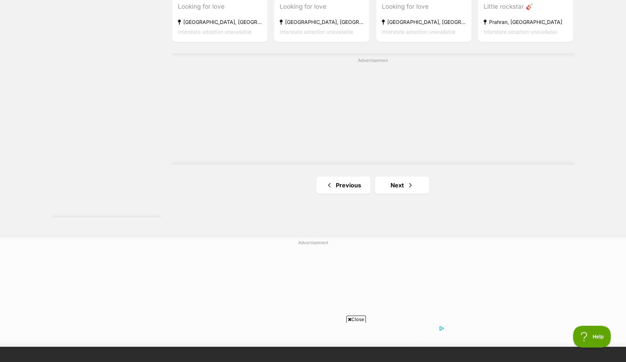
scroll to position [1316, 0]
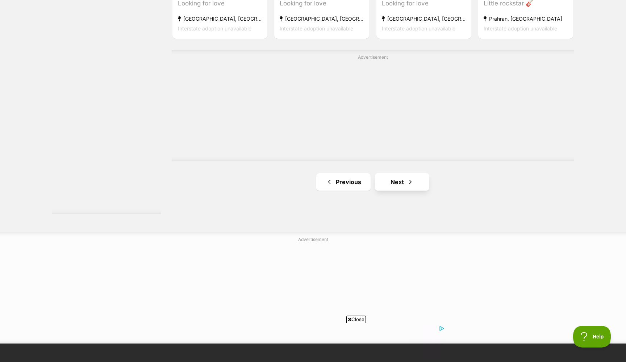
click at [397, 182] on link "Next" at bounding box center [402, 181] width 54 height 17
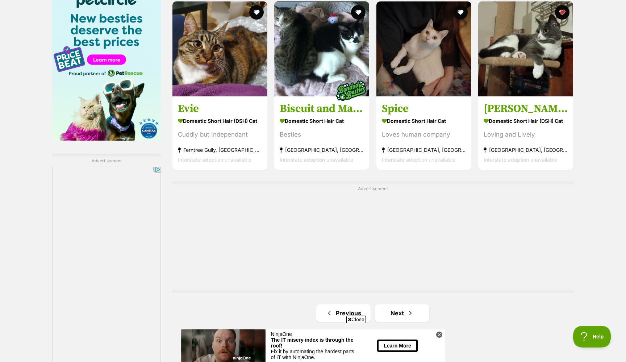
scroll to position [1315, 0]
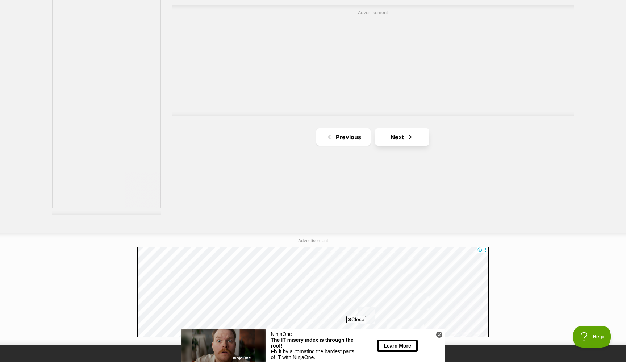
click at [393, 135] on link "Next" at bounding box center [402, 136] width 54 height 17
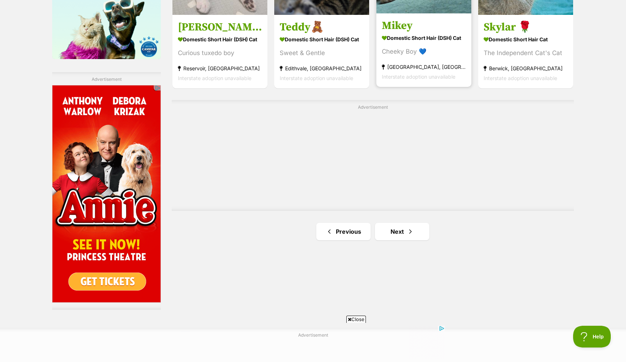
scroll to position [1262, 0]
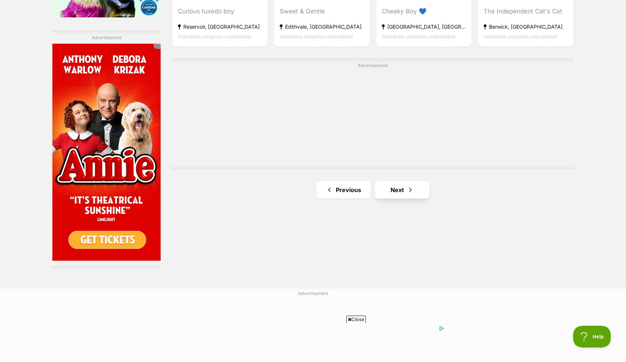
click at [395, 187] on link "Next" at bounding box center [402, 189] width 54 height 17
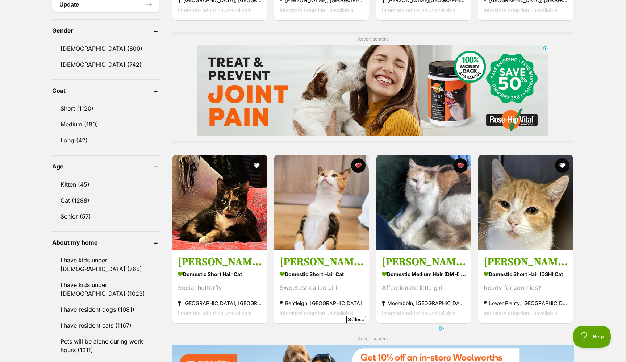
scroll to position [620, 0]
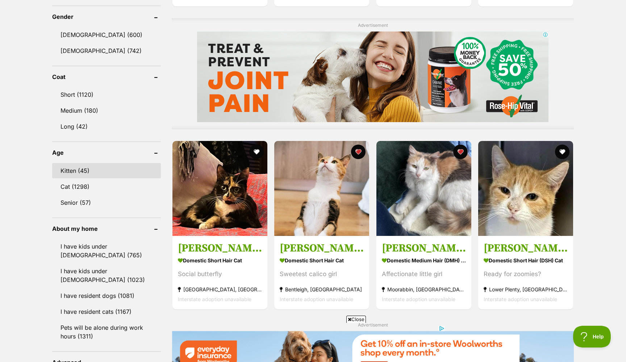
click at [77, 168] on link "Kitten (45)" at bounding box center [106, 170] width 109 height 15
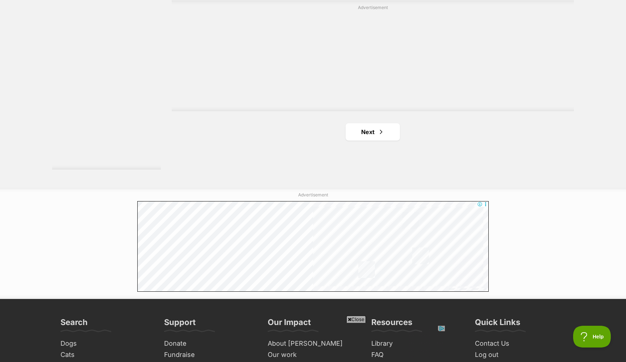
scroll to position [1356, 0]
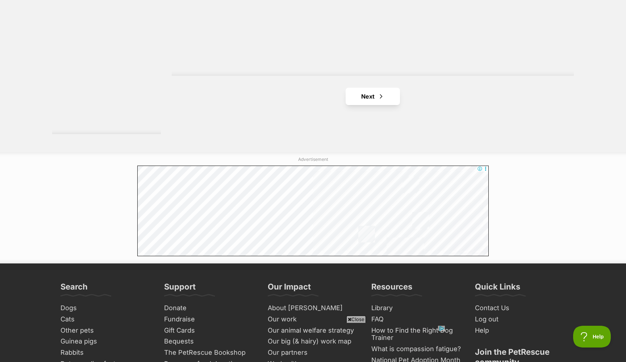
click at [385, 92] on link "Next" at bounding box center [373, 96] width 54 height 17
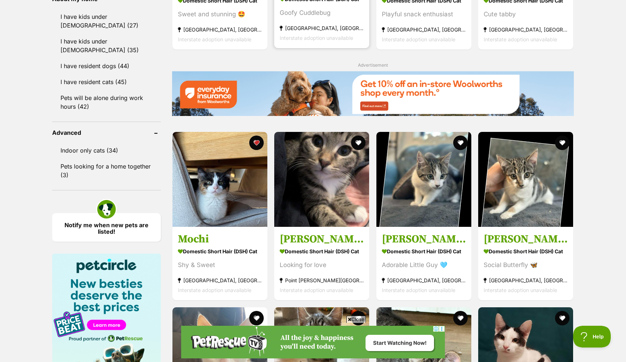
scroll to position [860, 0]
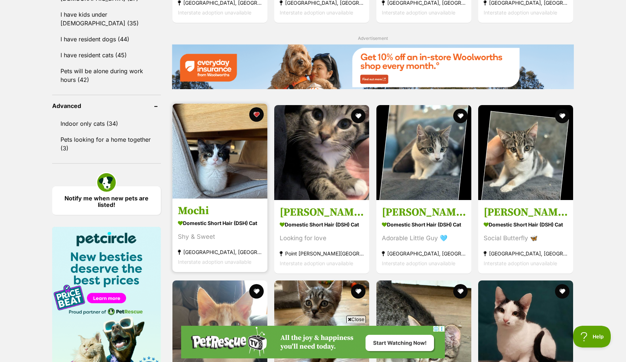
click at [205, 173] on img at bounding box center [219, 151] width 95 height 95
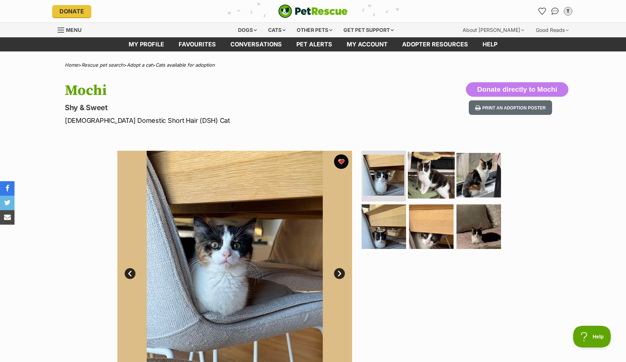
click at [442, 181] on img at bounding box center [431, 175] width 47 height 47
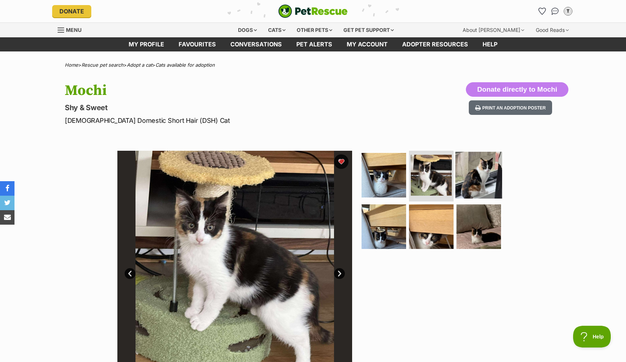
click at [484, 178] on img at bounding box center [478, 175] width 47 height 47
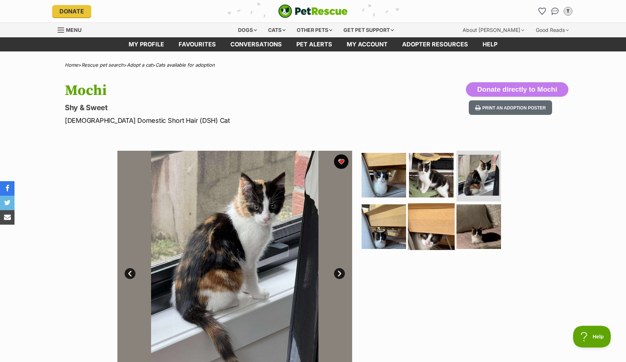
click at [429, 217] on img at bounding box center [431, 226] width 47 height 47
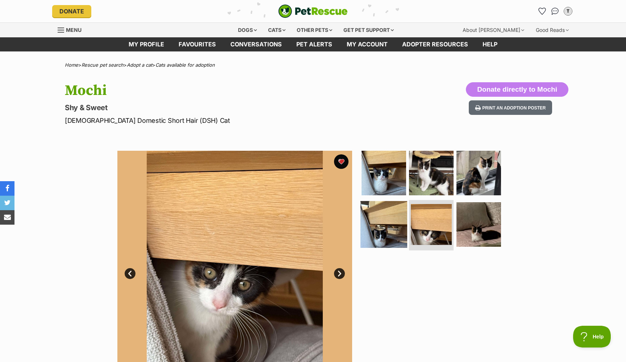
click at [382, 221] on img at bounding box center [383, 224] width 47 height 47
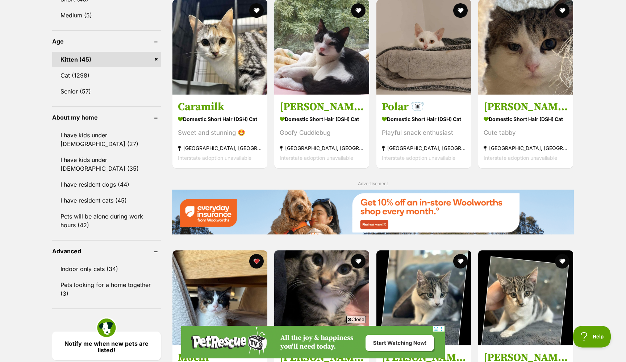
scroll to position [687, 0]
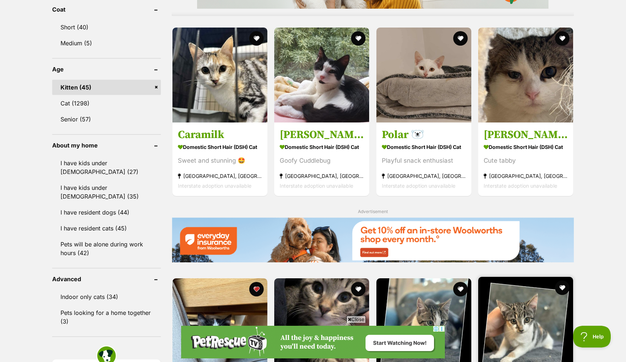
click at [547, 277] on img at bounding box center [525, 324] width 95 height 95
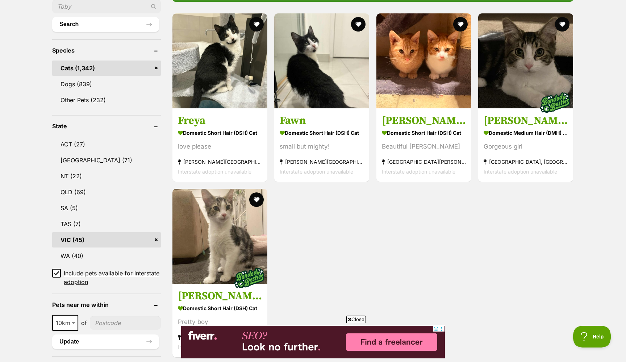
scroll to position [164, 0]
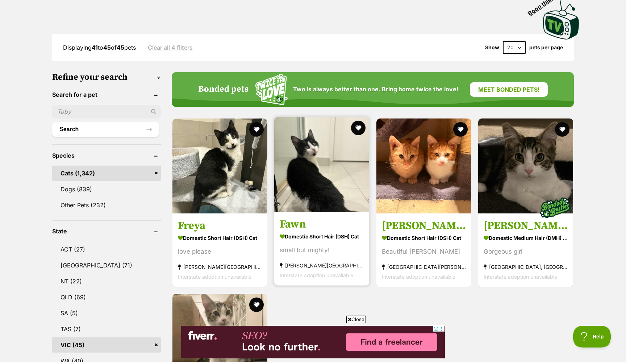
click at [309, 153] on img at bounding box center [321, 164] width 95 height 95
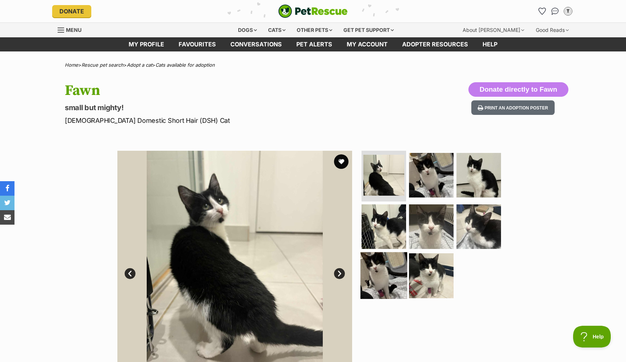
click at [395, 277] on img at bounding box center [383, 275] width 47 height 47
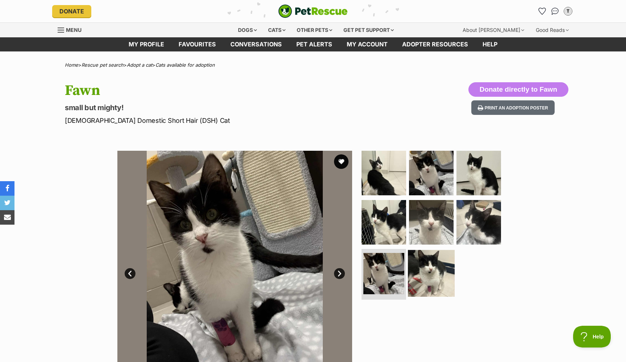
click at [438, 277] on img at bounding box center [431, 273] width 47 height 47
